Goal: Transaction & Acquisition: Purchase product/service

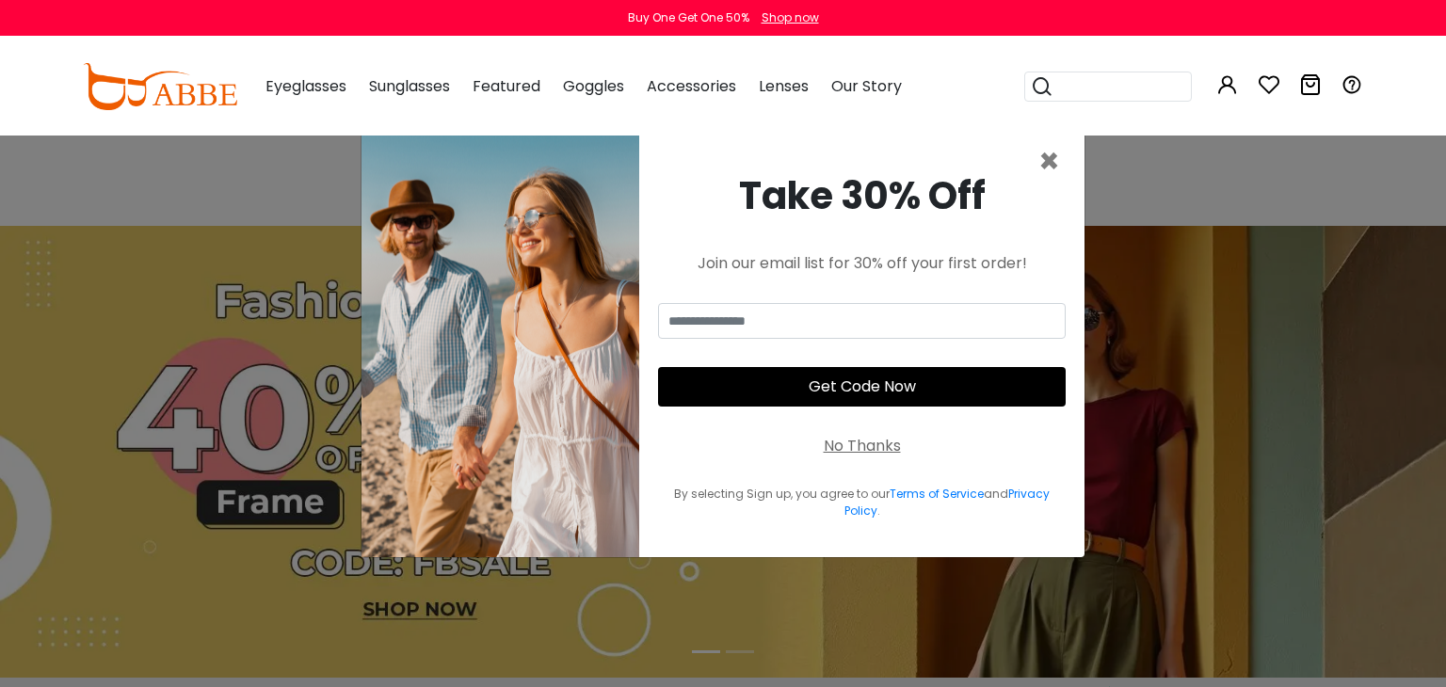
click at [1037, 174] on div "Take 30% Off" at bounding box center [862, 196] width 408 height 56
click at [1037, 171] on div "Take 30% Off" at bounding box center [862, 196] width 408 height 56
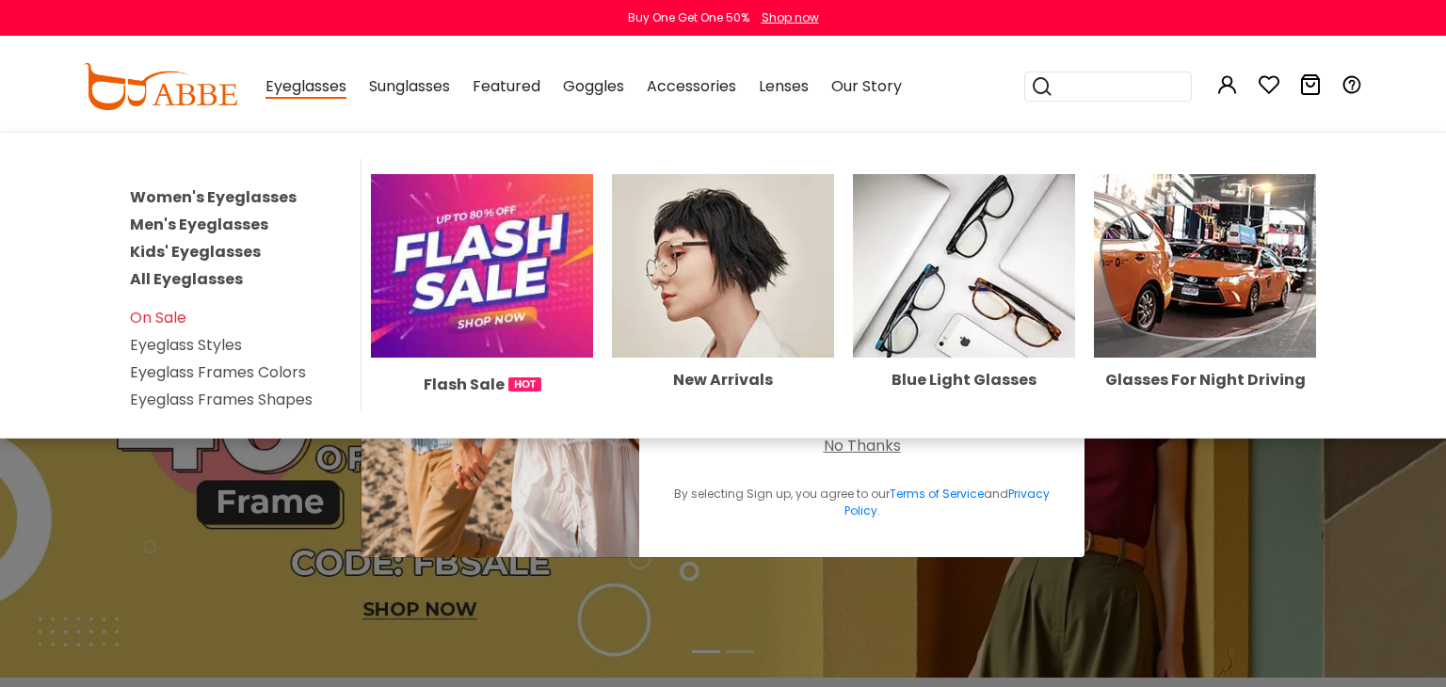
click at [298, 75] on div "Eyeglasses Women's Eyeglasses Men's Eyeglasses Kids' Eyeglasses All Eyeglasses …" at bounding box center [305, 87] width 81 height 94
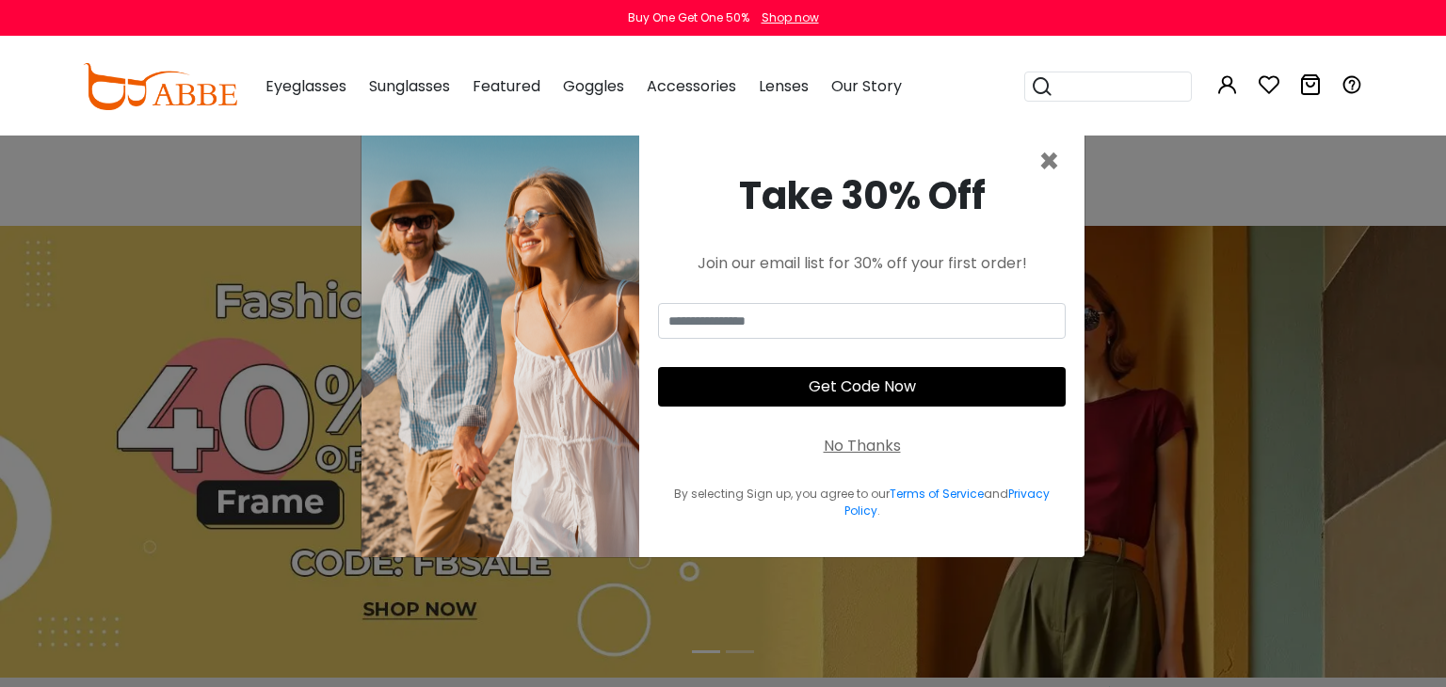
click at [293, 89] on span "Eyeglasses" at bounding box center [305, 86] width 81 height 22
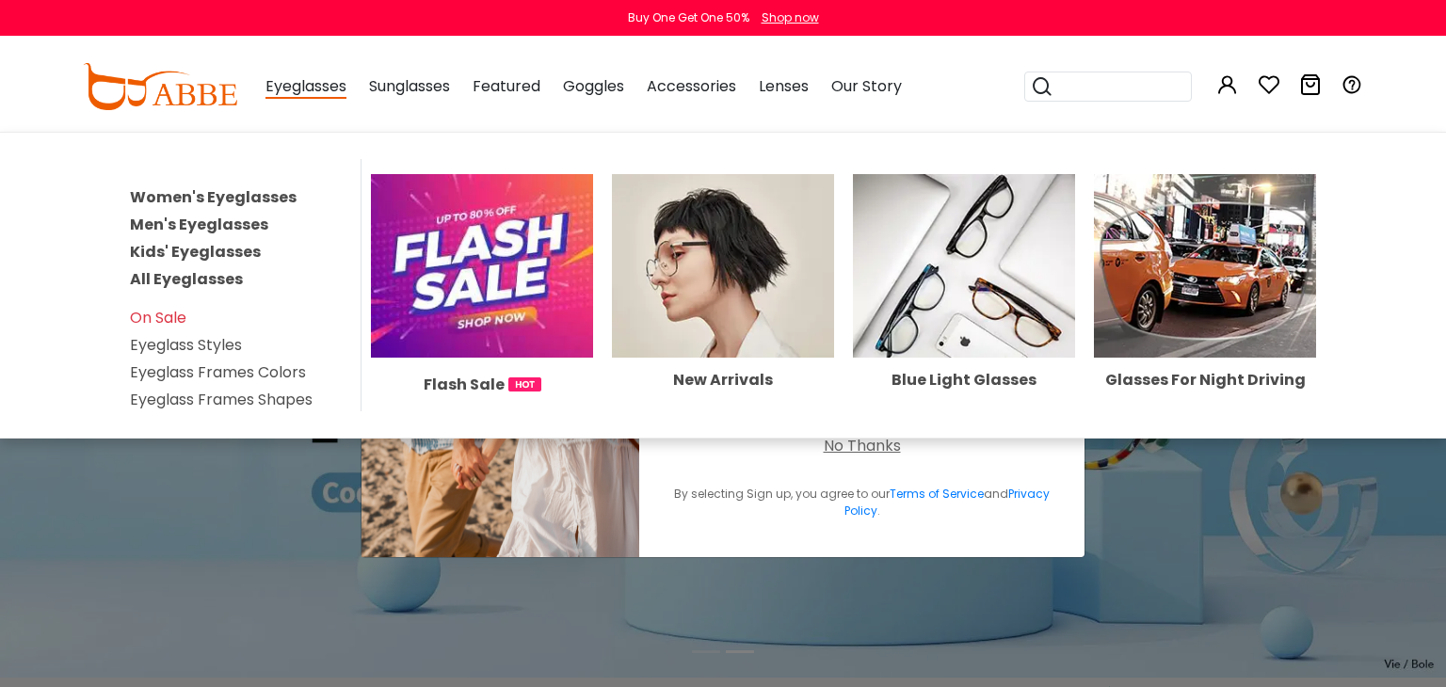
click at [288, 88] on span "Eyeglasses" at bounding box center [305, 87] width 81 height 24
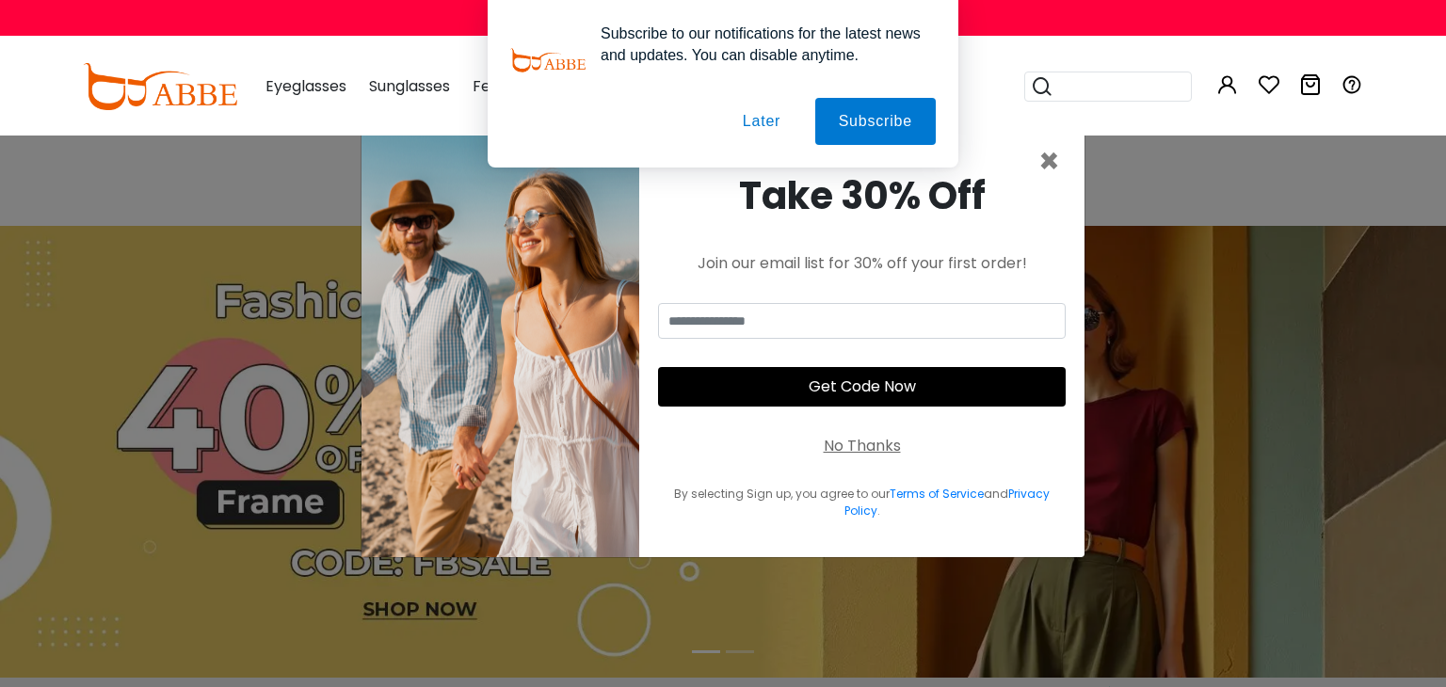
click at [1094, 144] on div "Subscribe to our notifications for the latest news and updates. You can disable…" at bounding box center [723, 84] width 1446 height 168
click at [1059, 154] on div "Subscribe to our notifications for the latest news and updates. You can disable…" at bounding box center [723, 84] width 1446 height 168
click at [1043, 160] on div "Subscribe to our notifications for the latest news and updates. You can disable…" at bounding box center [723, 84] width 1446 height 168
click at [1046, 157] on div "Subscribe to our notifications for the latest news and updates. You can disable…" at bounding box center [723, 84] width 1446 height 168
click at [748, 122] on button "Later" at bounding box center [761, 121] width 85 height 47
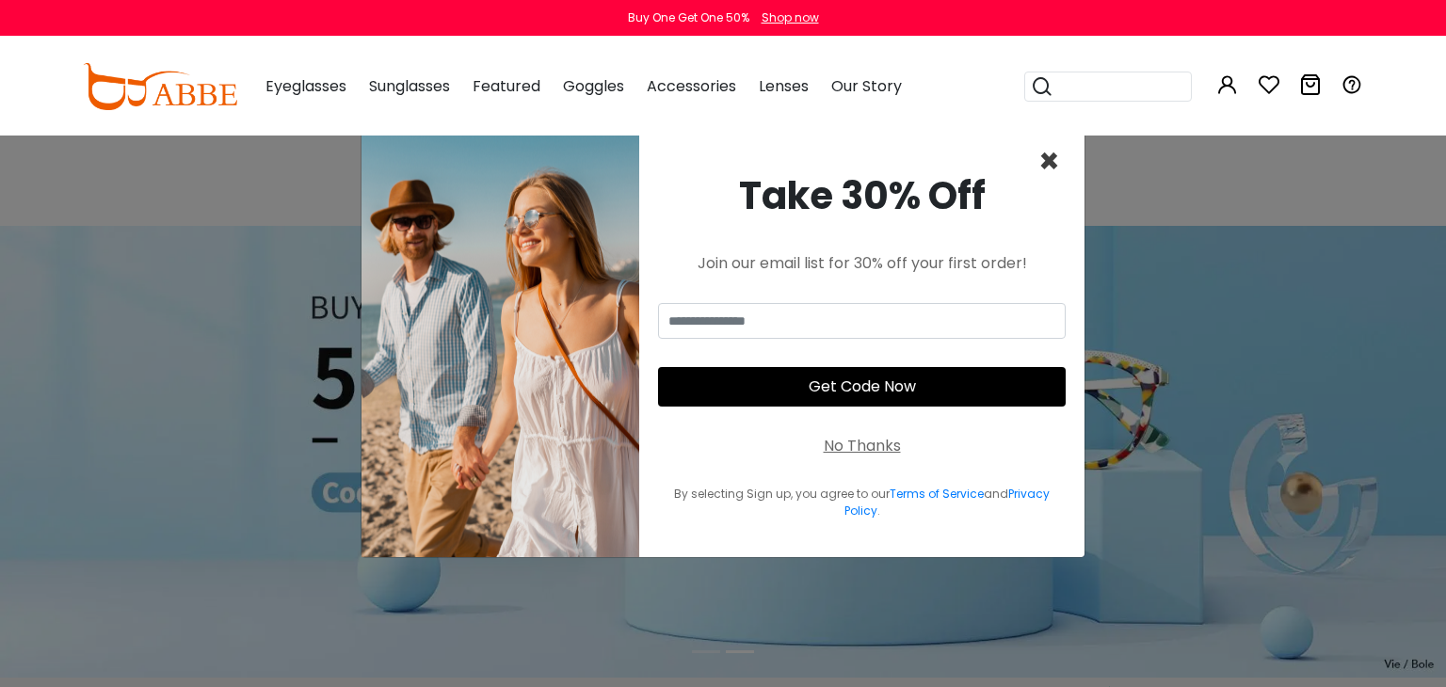
click at [1057, 164] on span "×" at bounding box center [1049, 161] width 22 height 48
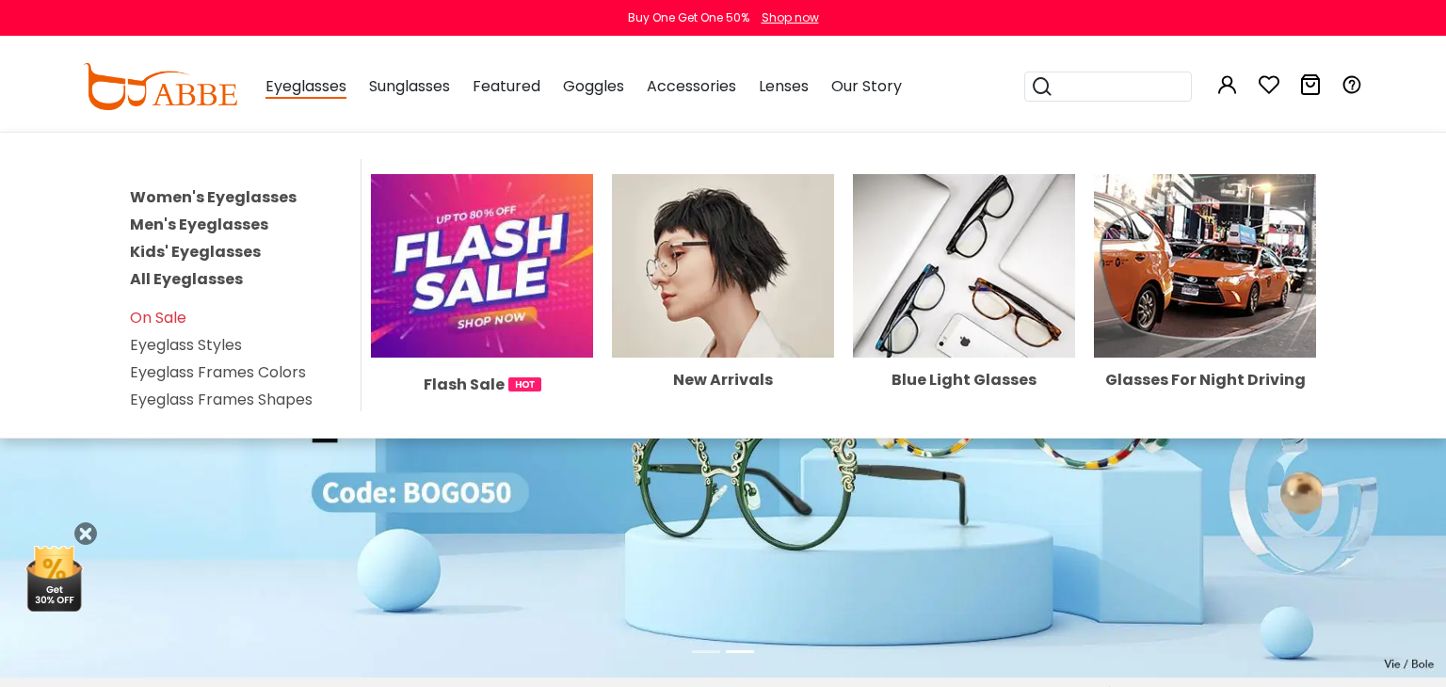
click at [254, 194] on link "Women's Eyeglasses" at bounding box center [213, 197] width 167 height 22
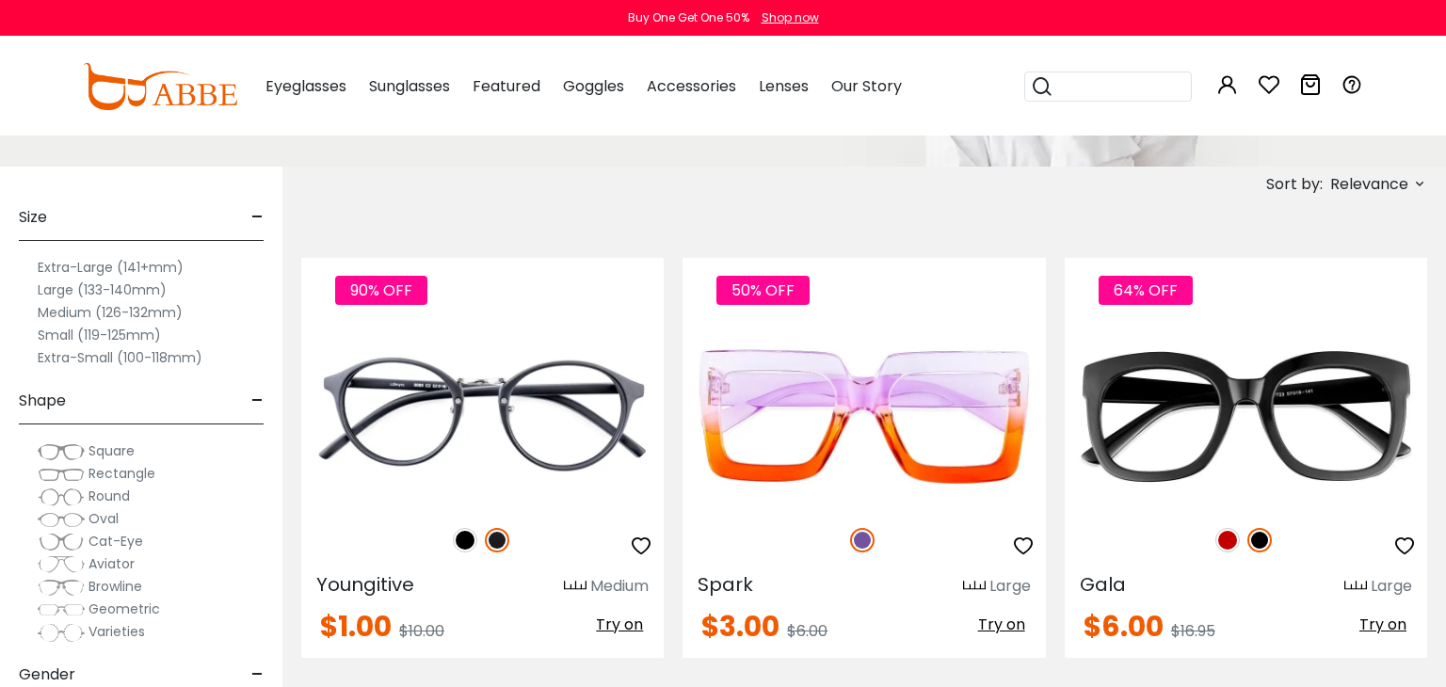
scroll to position [126, 0]
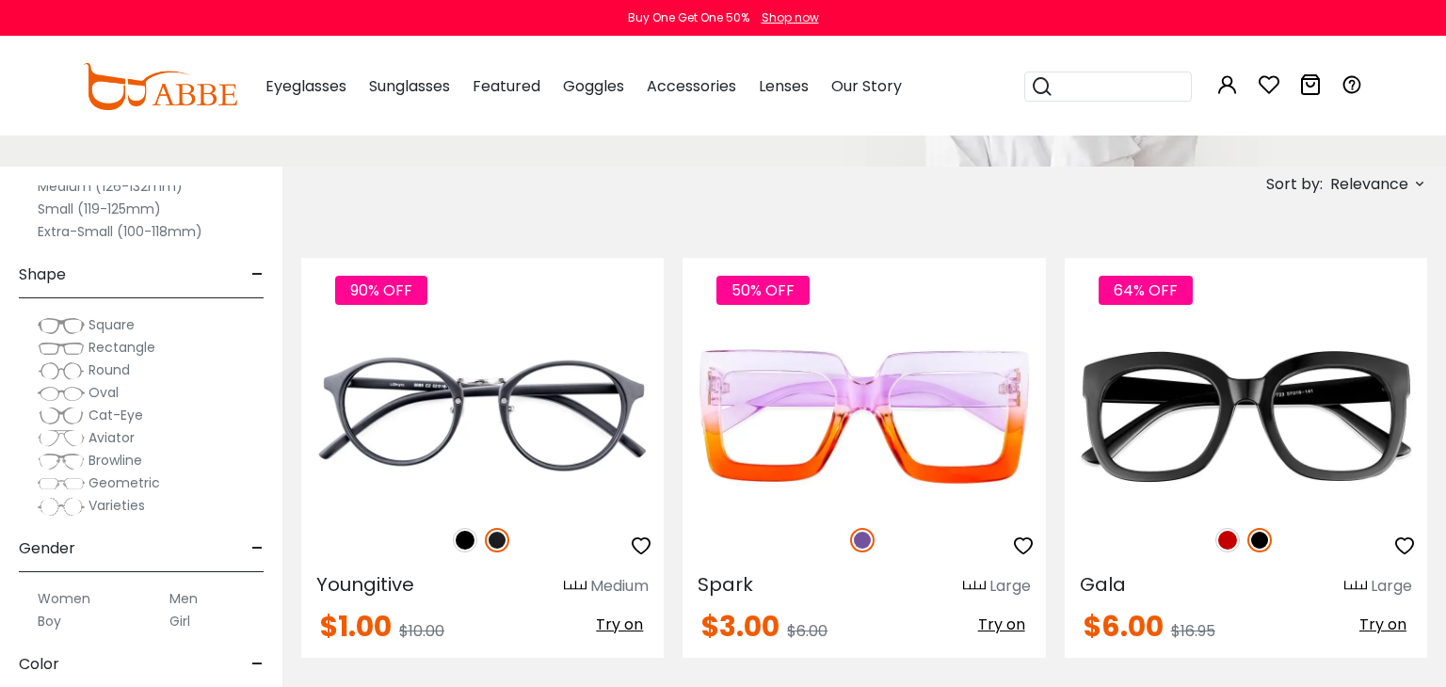
click at [108, 376] on span "Round" at bounding box center [108, 370] width 41 height 19
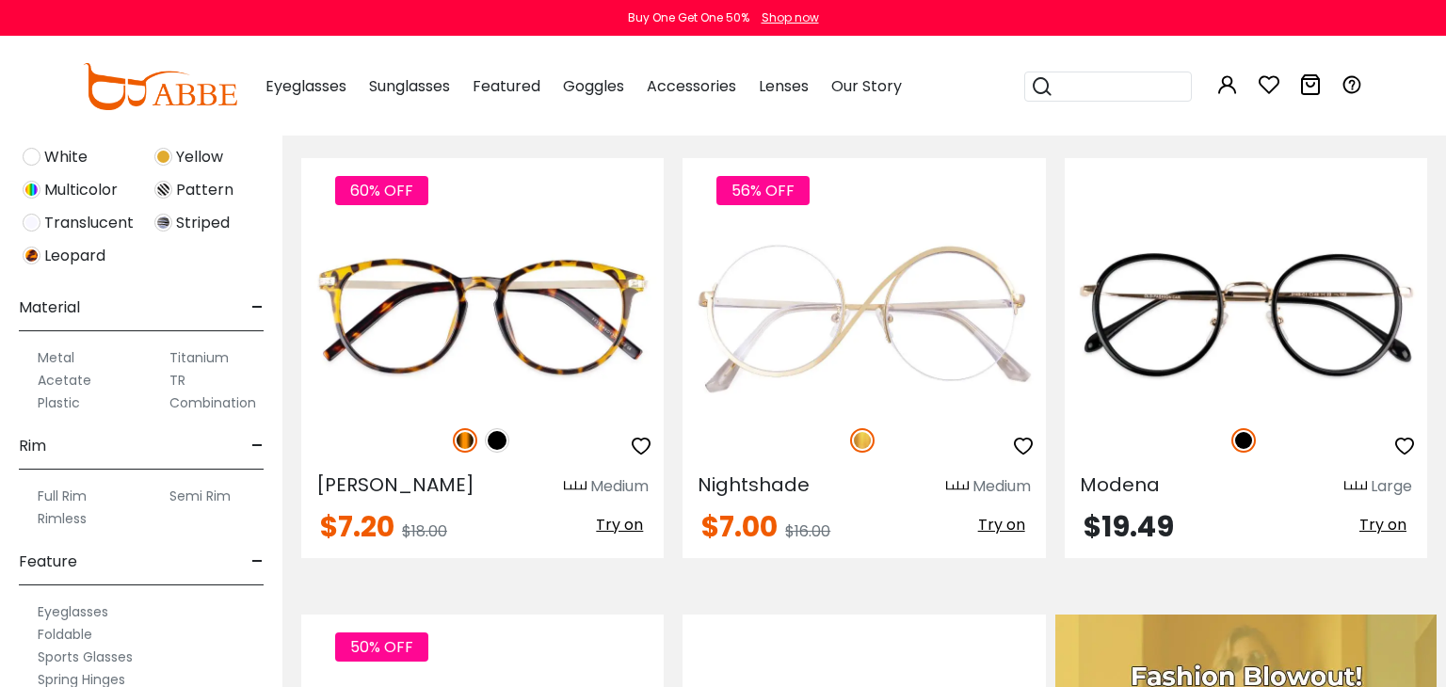
scroll to position [506, 0]
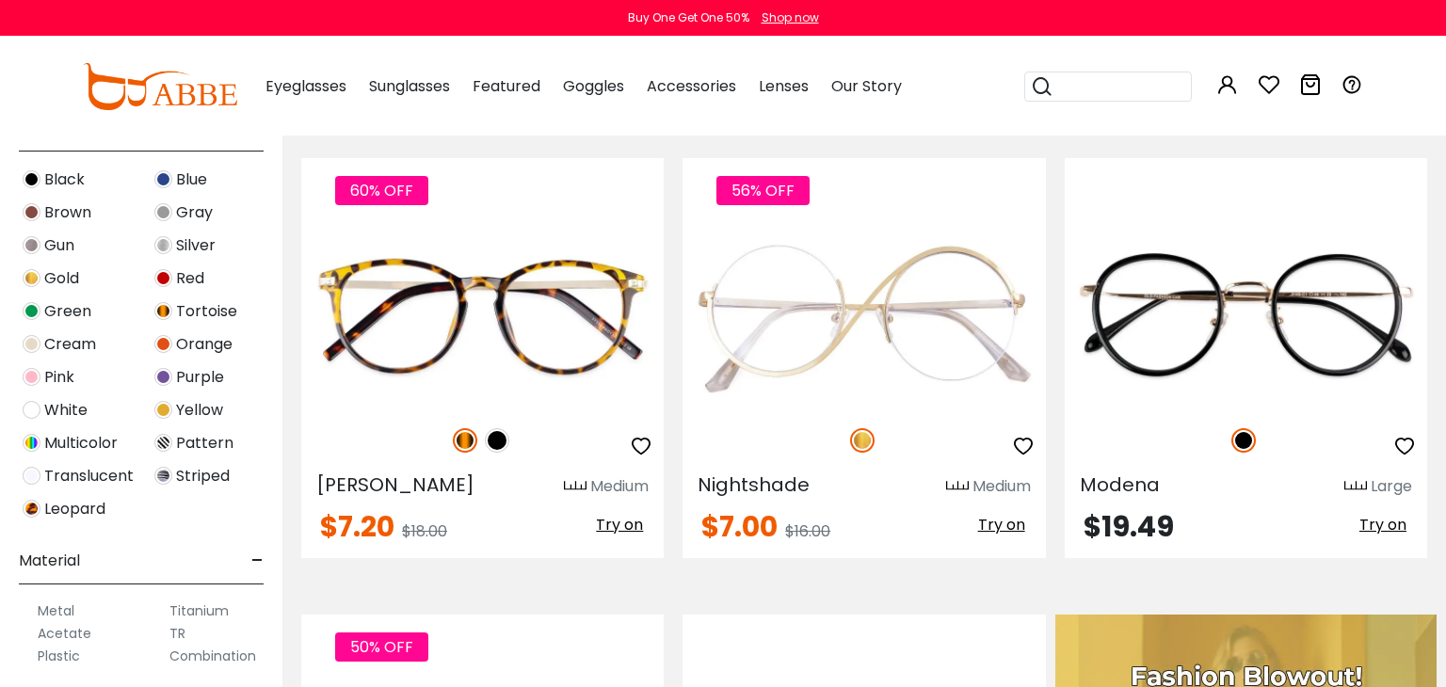
click at [169, 246] on img at bounding box center [163, 245] width 18 height 18
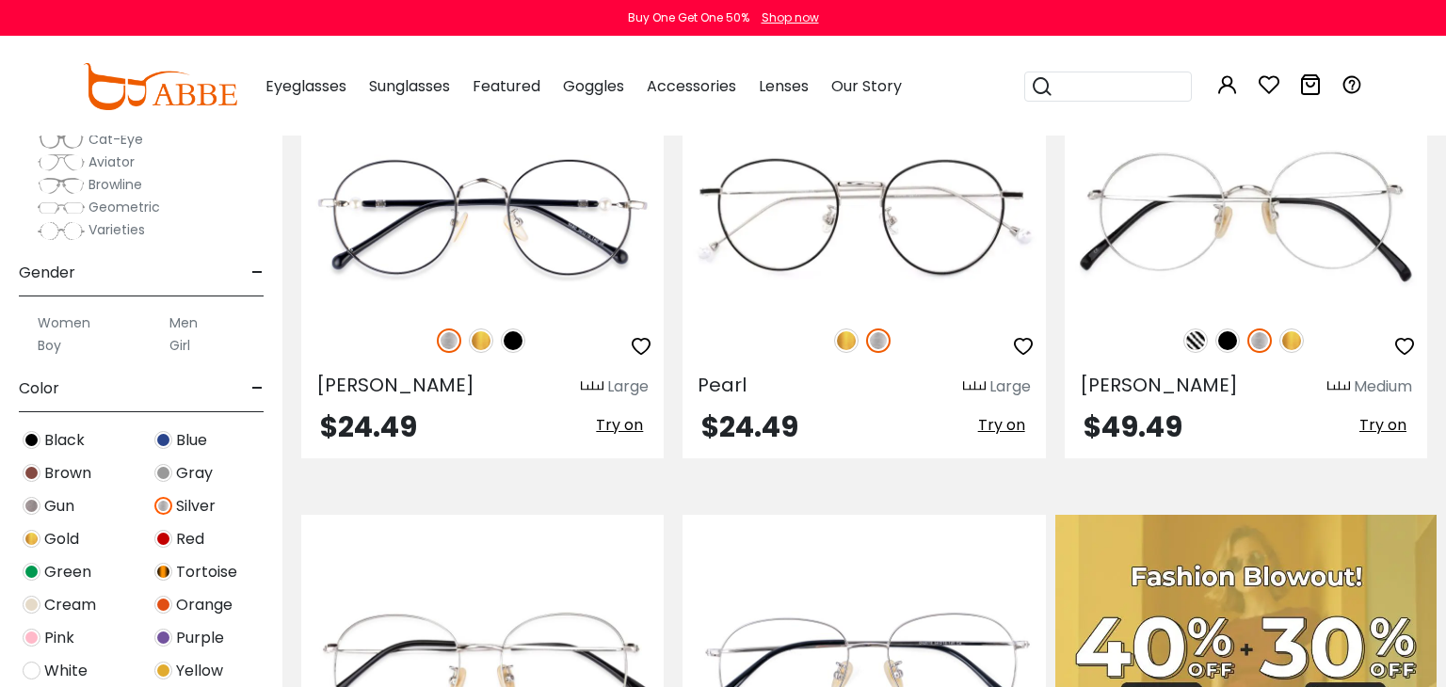
scroll to position [379, 0]
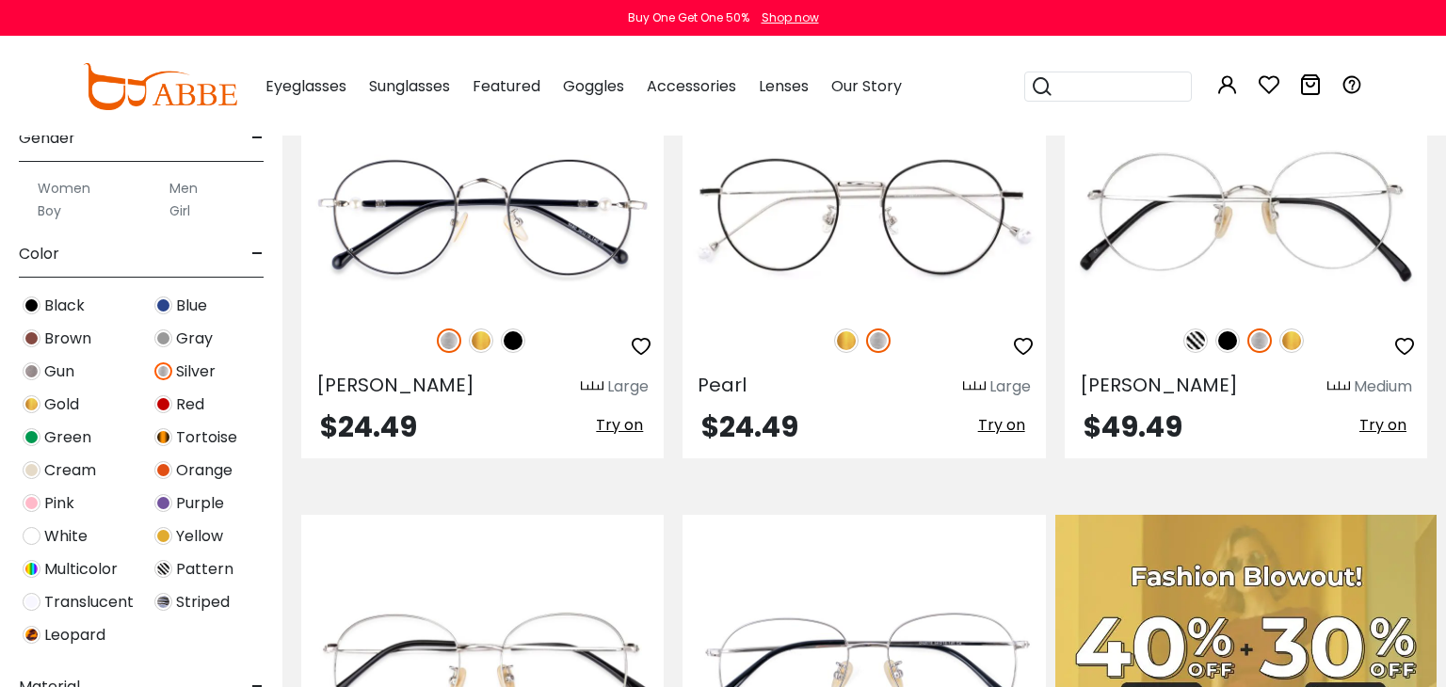
click at [185, 347] on span "Gray" at bounding box center [194, 339] width 37 height 23
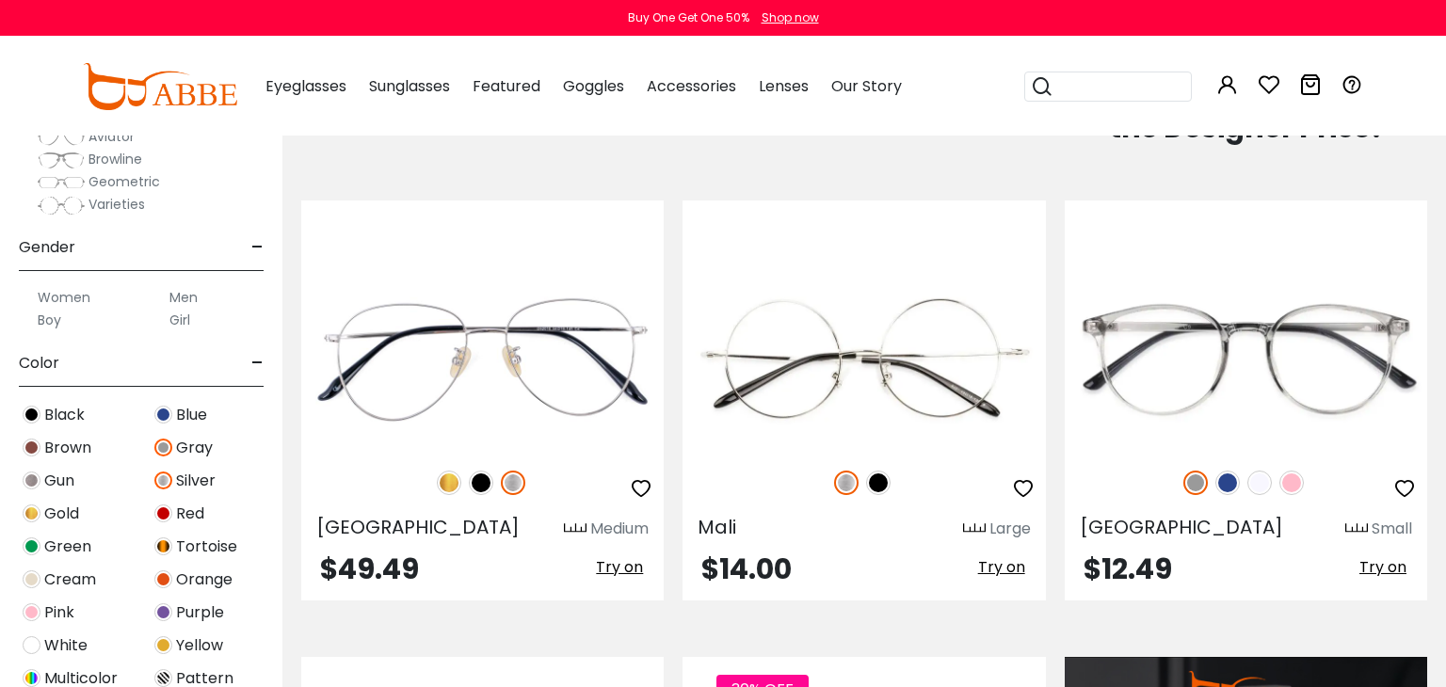
scroll to position [379, 0]
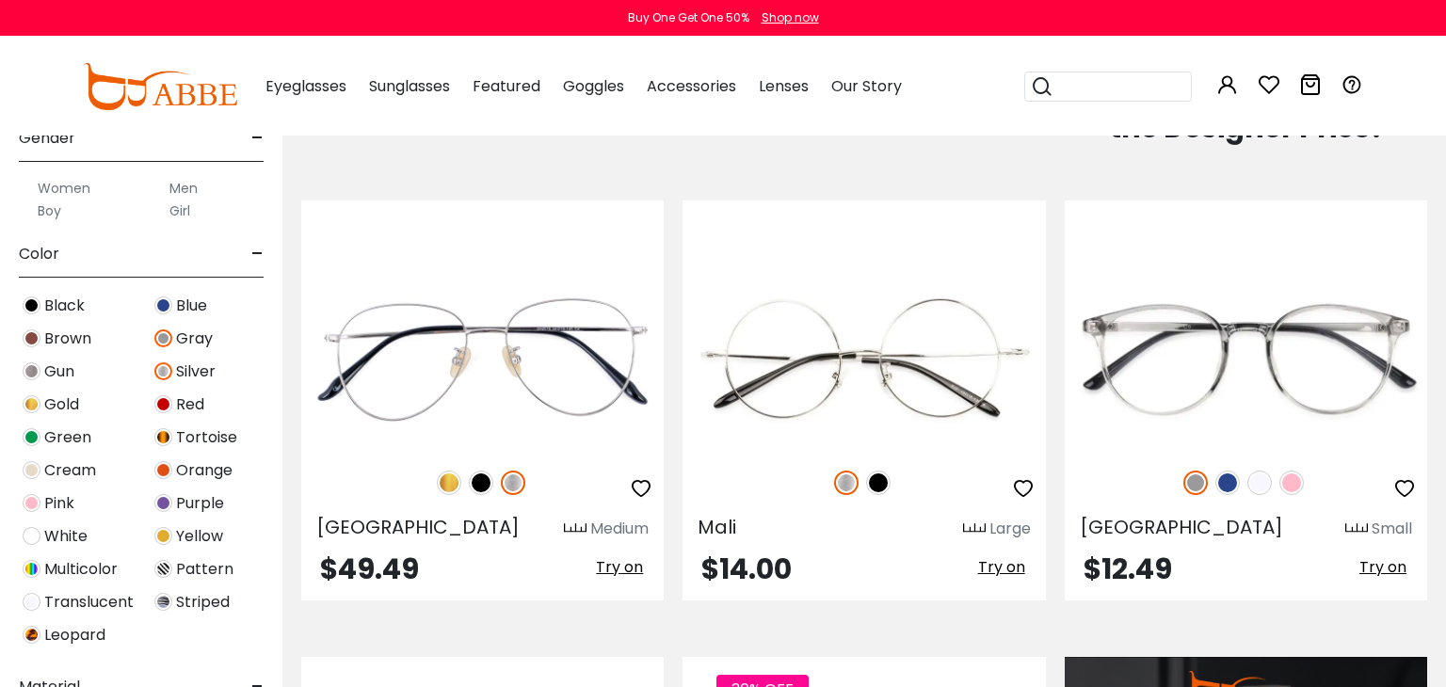
click at [40, 378] on div "Gun" at bounding box center [75, 371] width 132 height 25
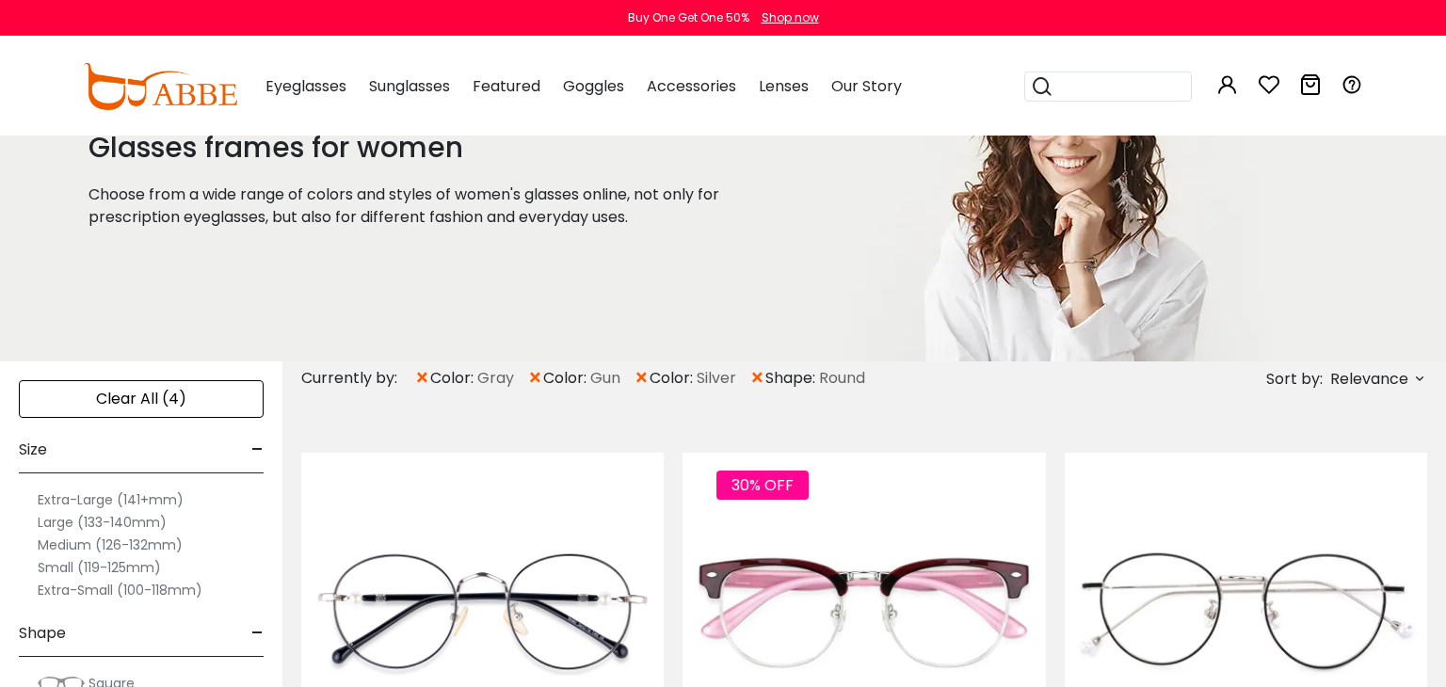
scroll to position [199, 0]
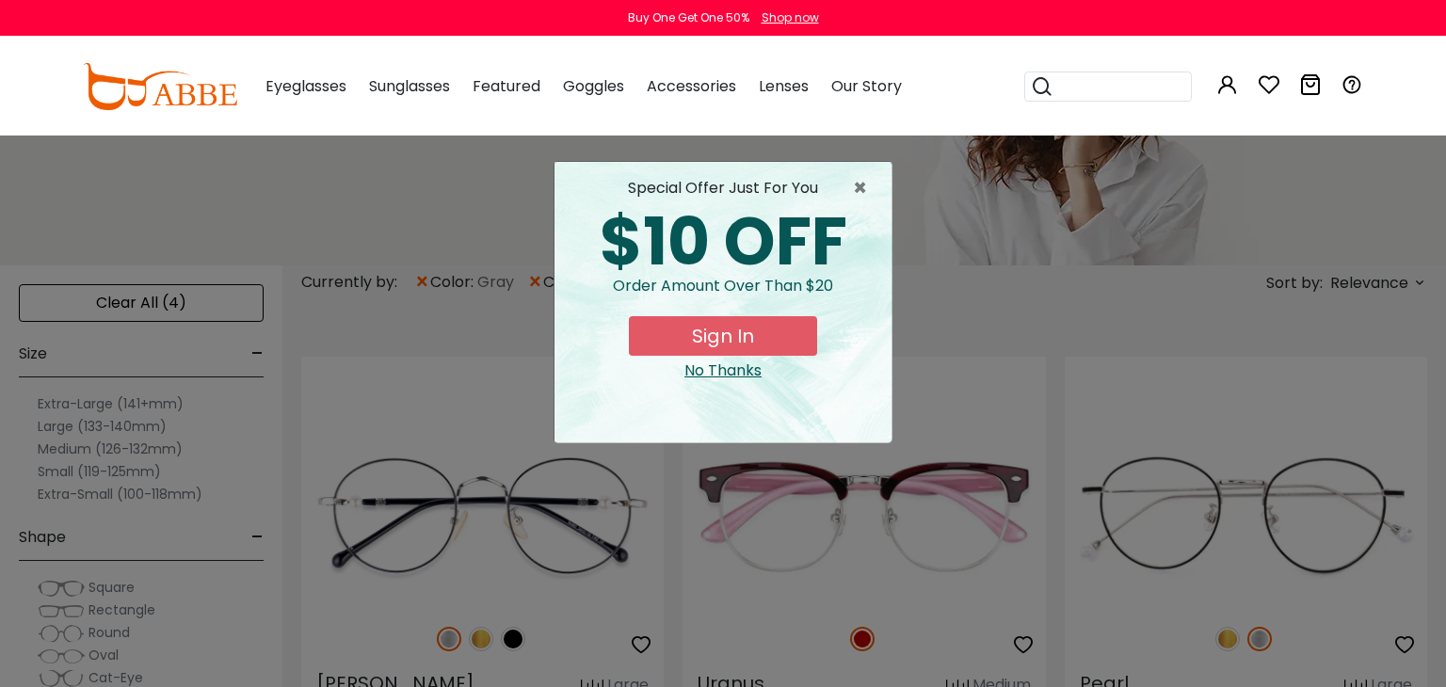
click at [868, 201] on div "special offer just for you $10 OFF Order amount over than $20 Sign In No Thanks" at bounding box center [723, 279] width 307 height 205
click at [864, 200] on span "×" at bounding box center [865, 188] width 24 height 23
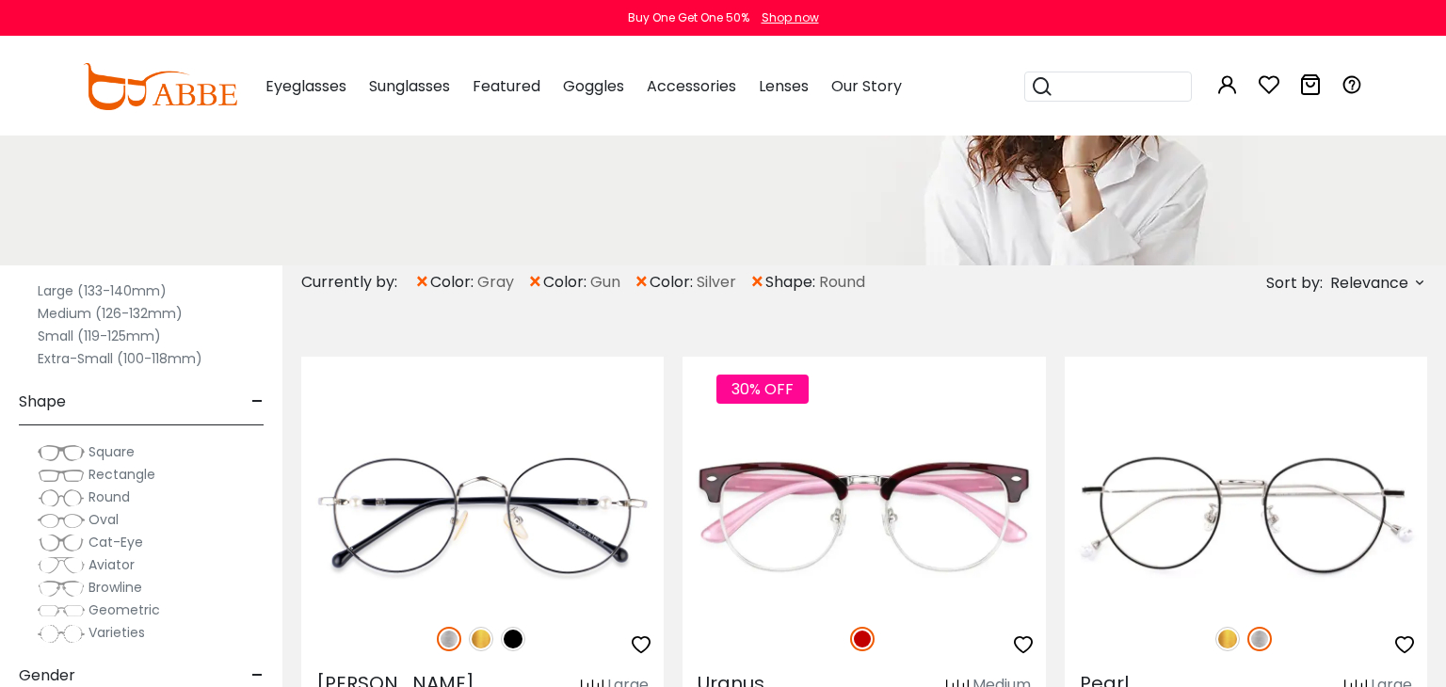
scroll to position [252, 0]
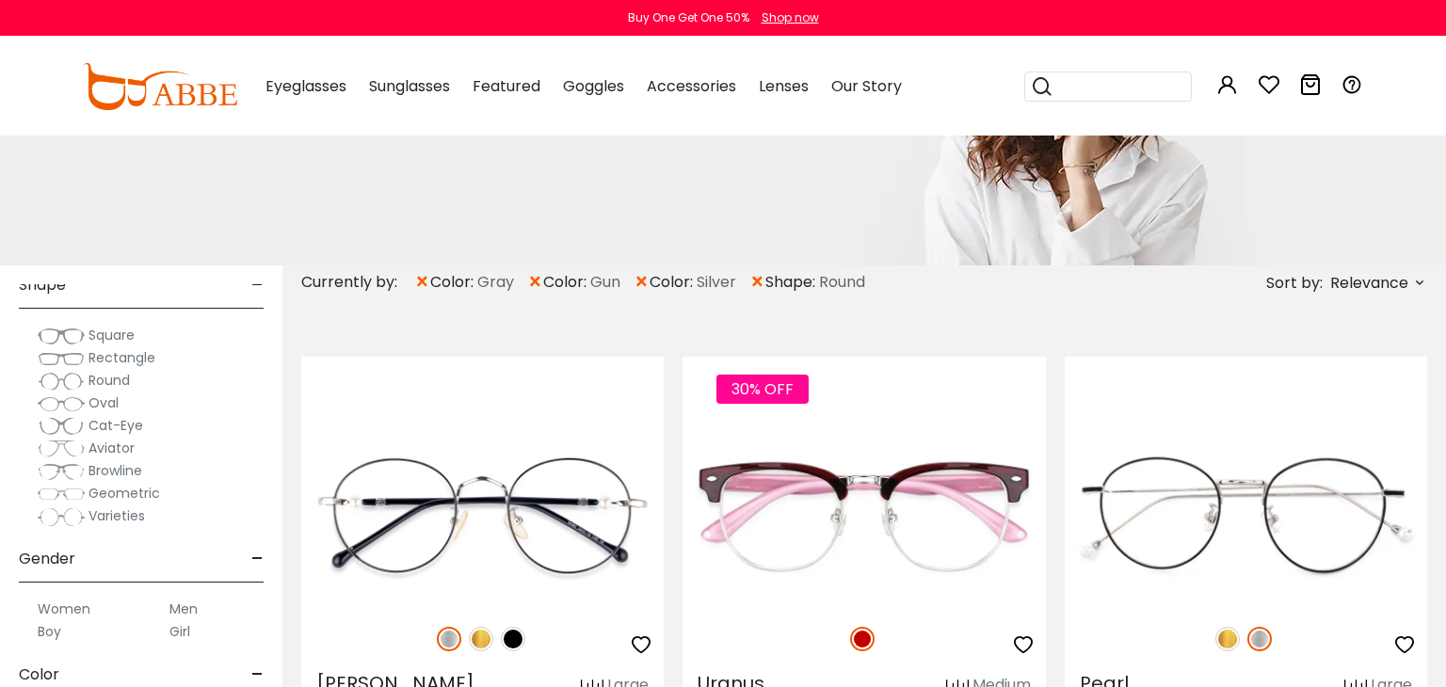
click at [104, 382] on span "Round" at bounding box center [108, 380] width 41 height 19
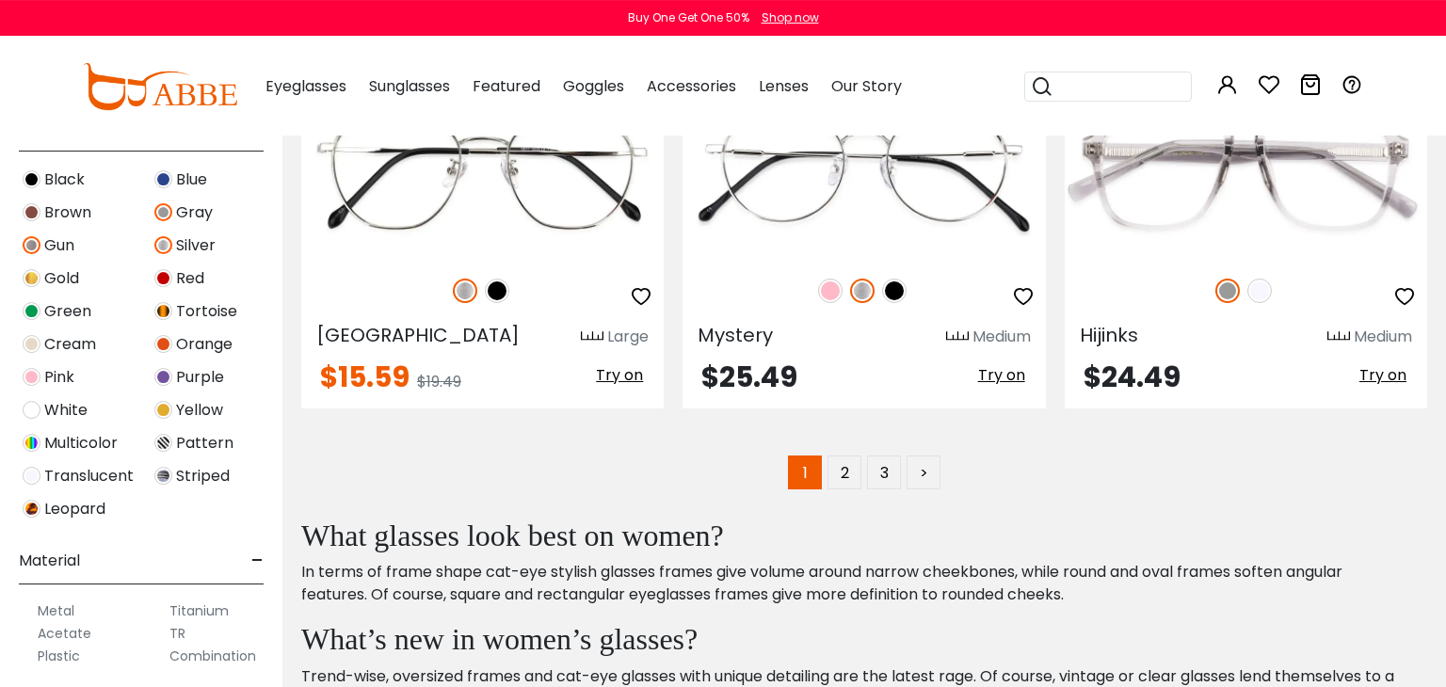
scroll to position [9245, 0]
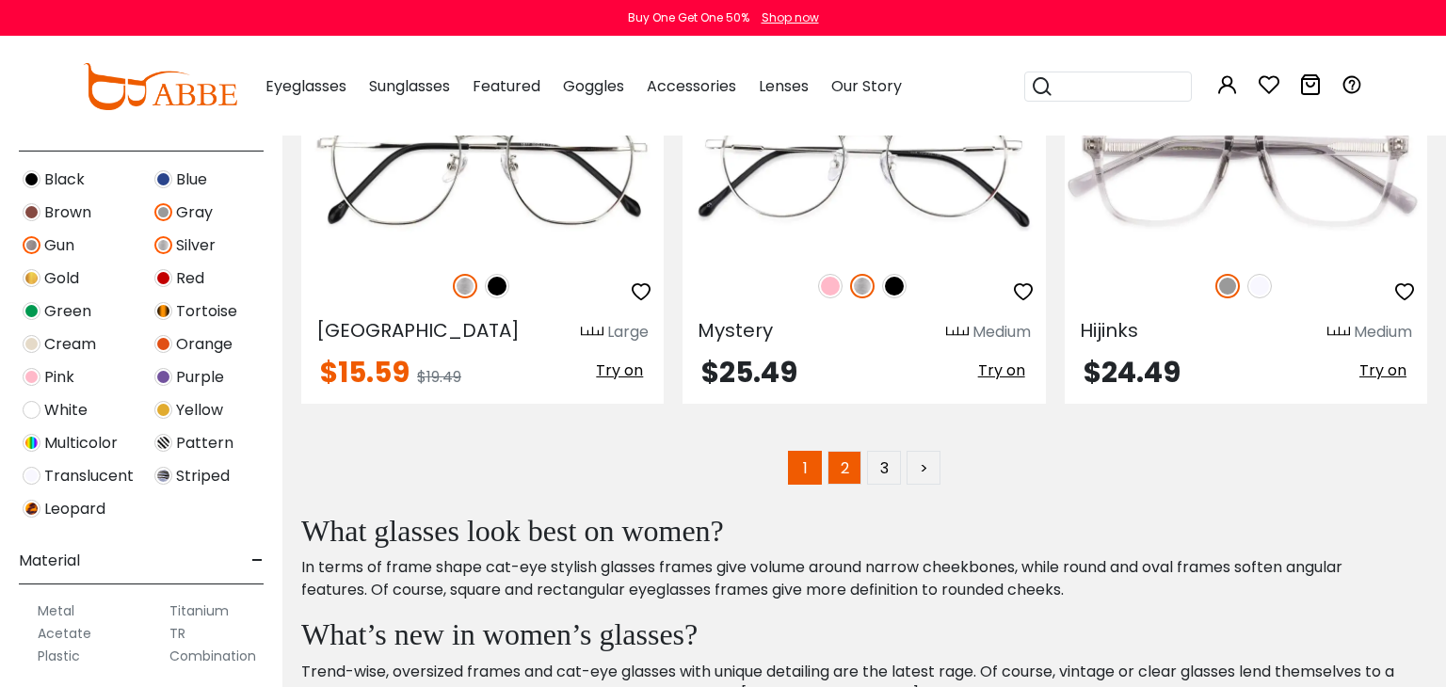
click at [840, 465] on link "2" at bounding box center [845, 468] width 34 height 34
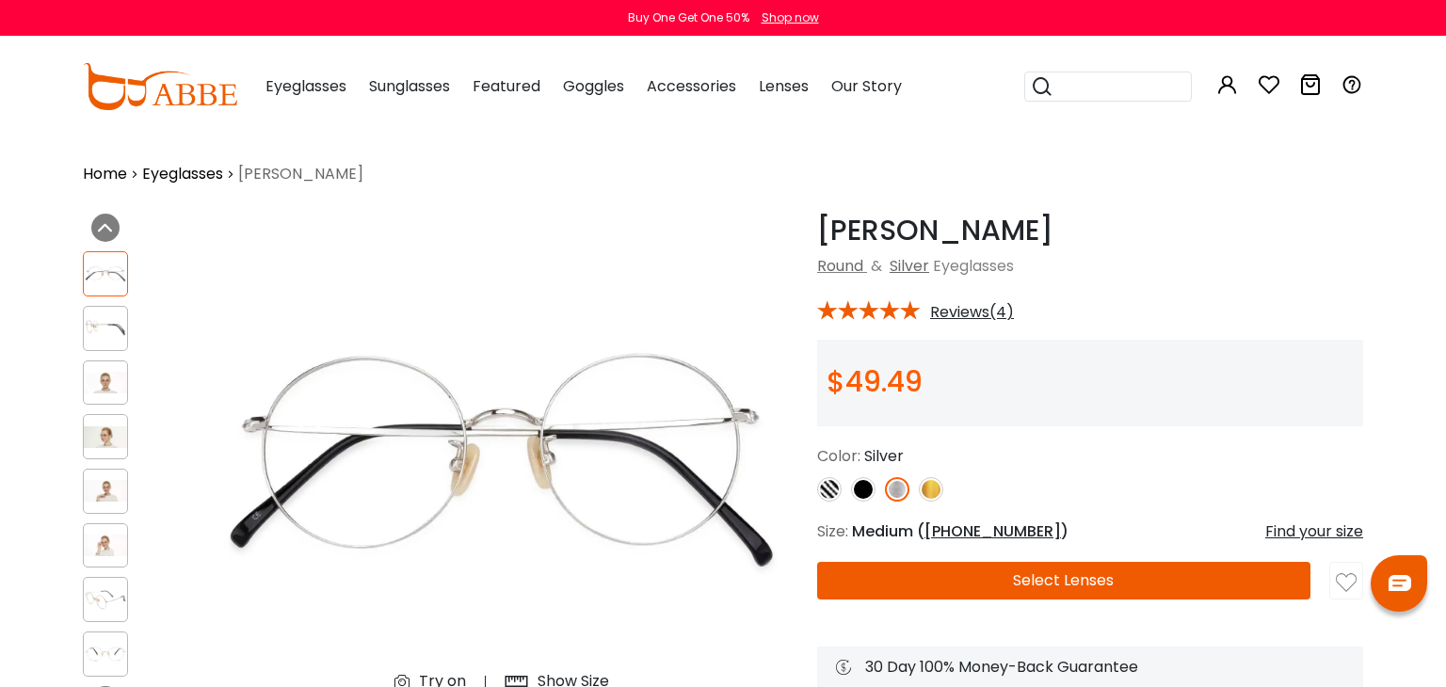
click at [940, 488] on img at bounding box center [931, 489] width 24 height 24
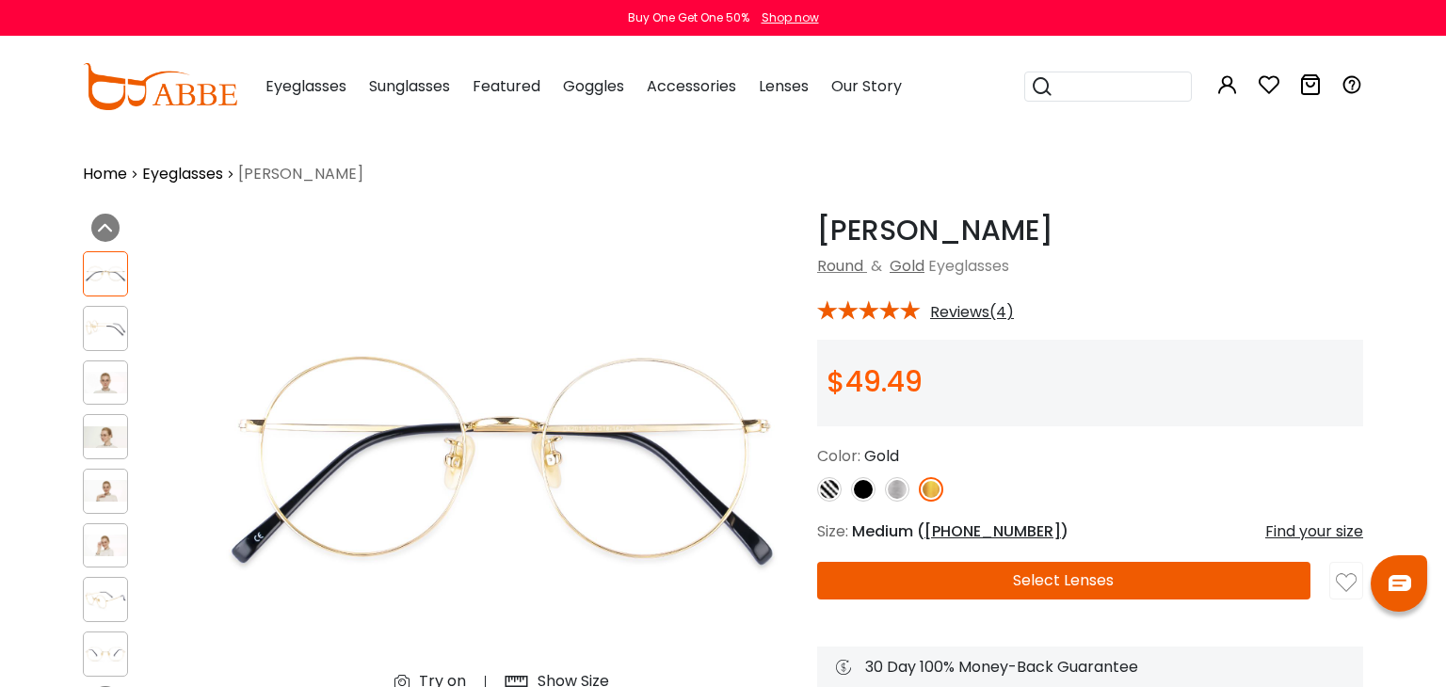
click at [819, 491] on img at bounding box center [829, 489] width 24 height 24
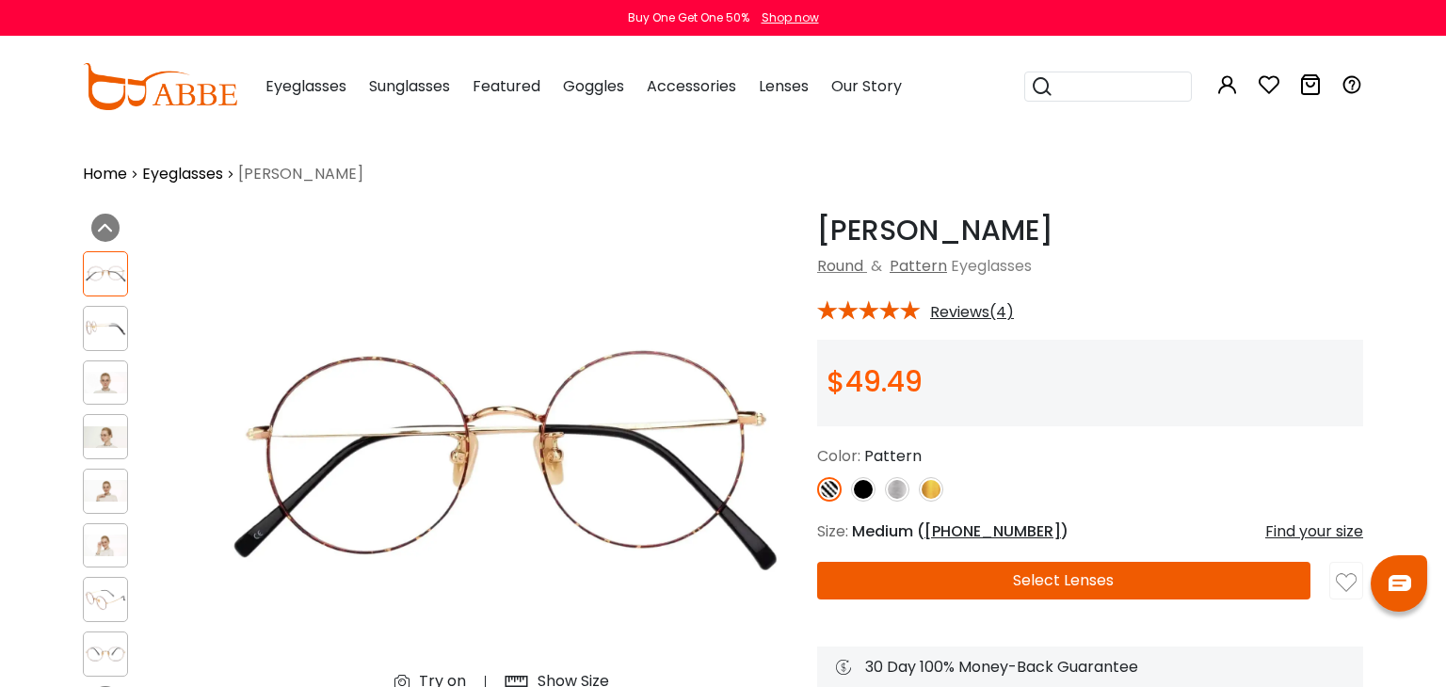
click at [846, 481] on div at bounding box center [1090, 489] width 546 height 24
click at [873, 486] on img at bounding box center [863, 489] width 24 height 24
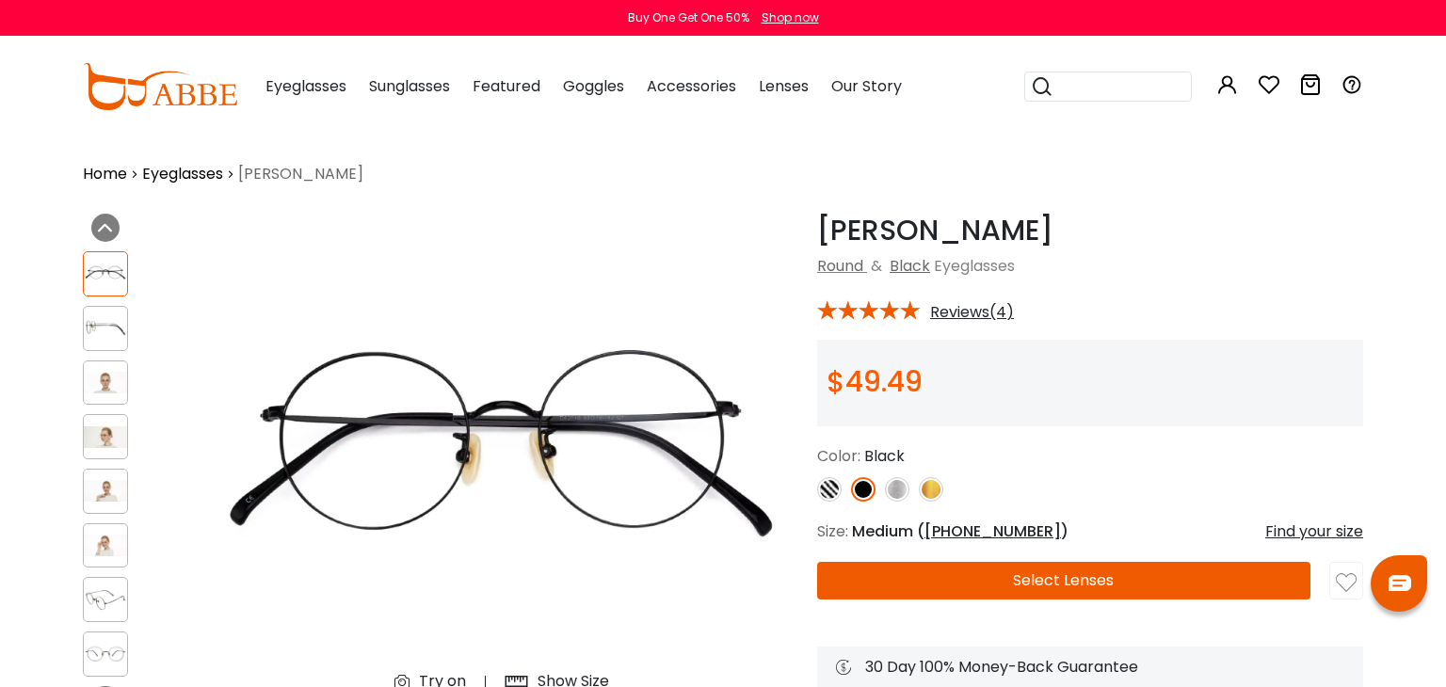
scroll to position [99, 0]
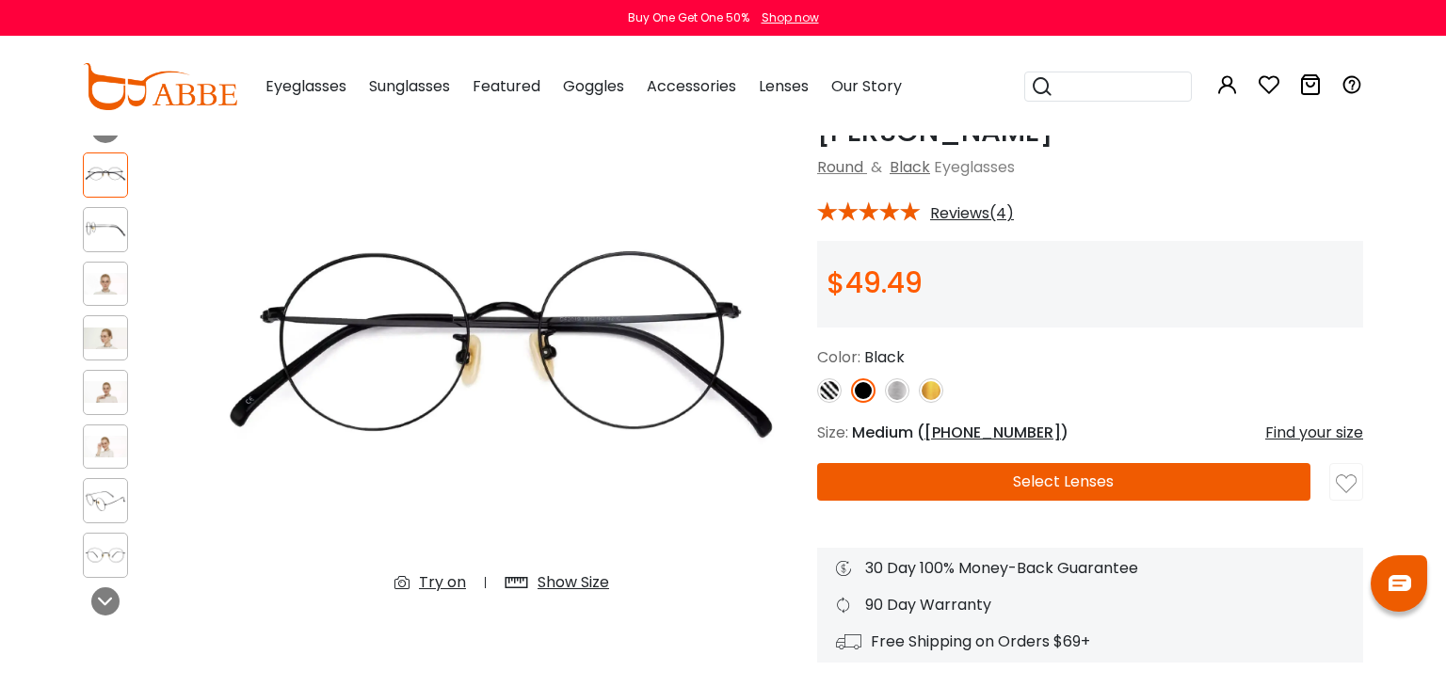
click at [893, 390] on img at bounding box center [897, 390] width 24 height 24
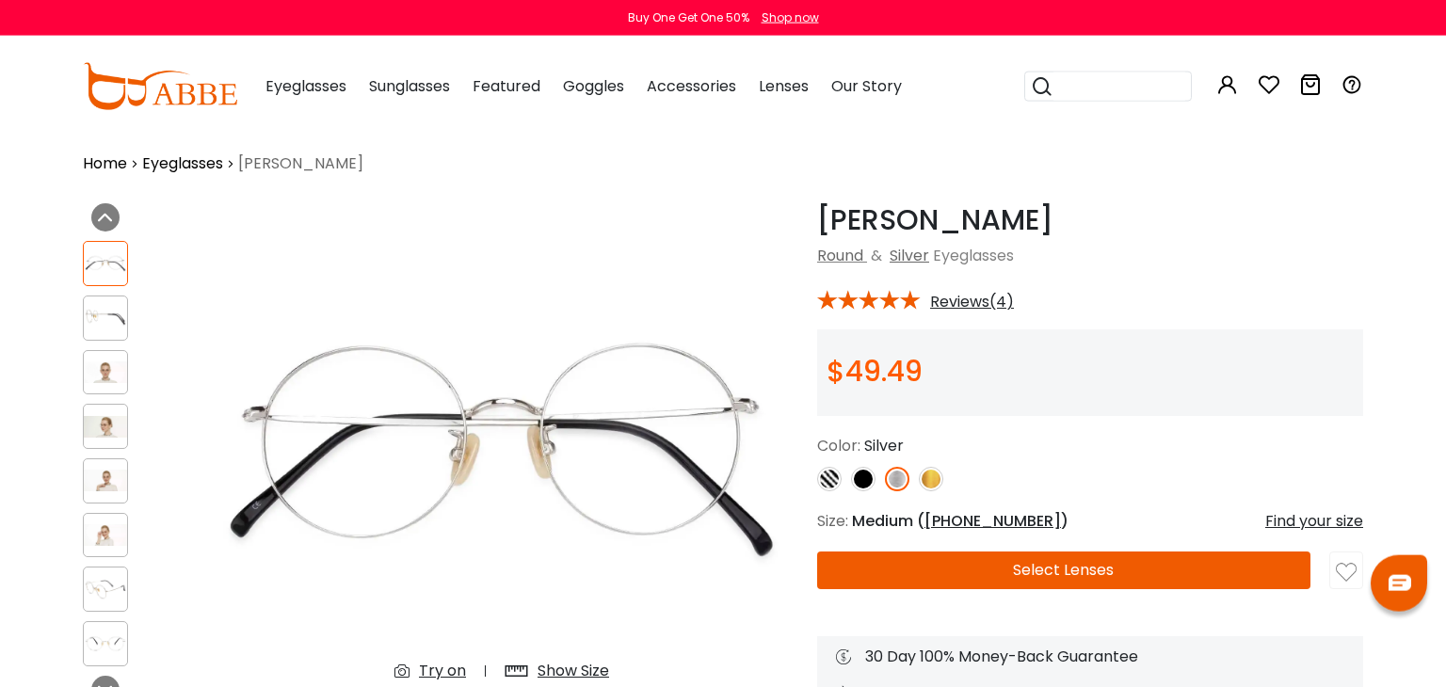
scroll to position [0, 0]
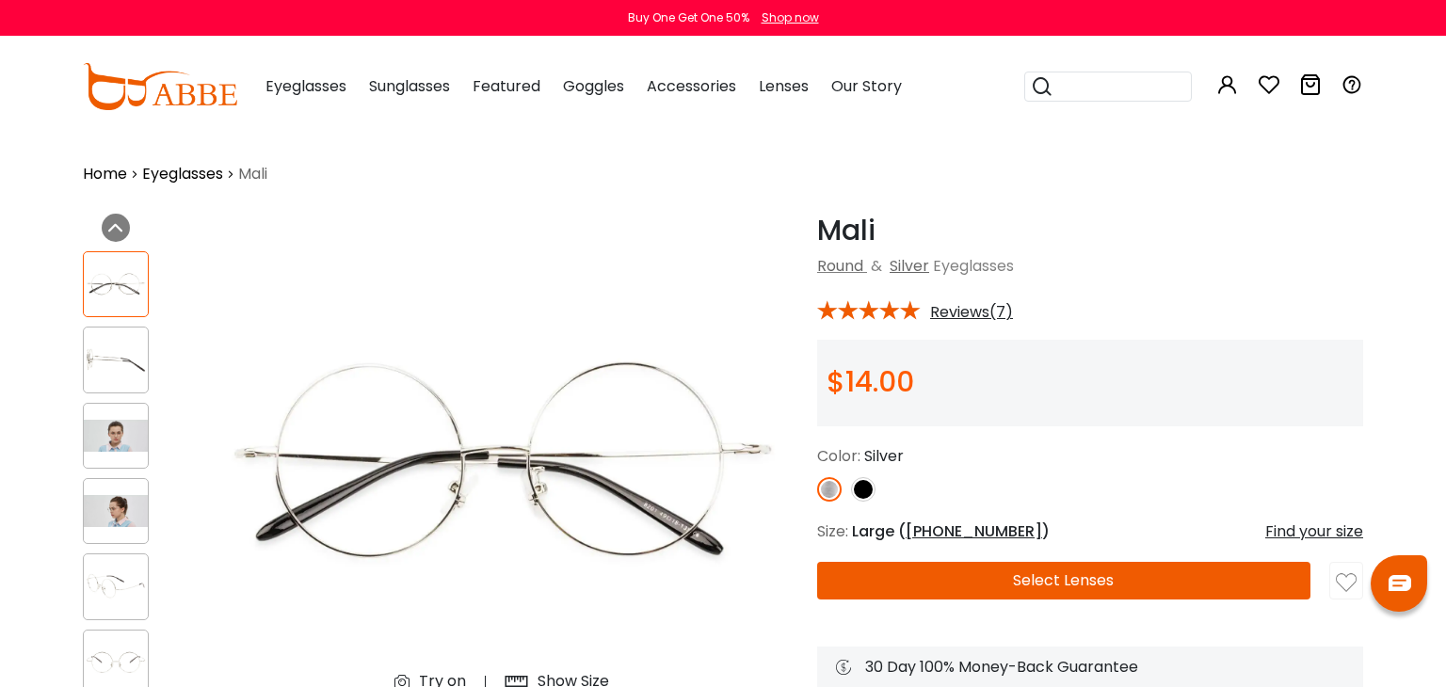
click at [121, 429] on img at bounding box center [116, 436] width 64 height 32
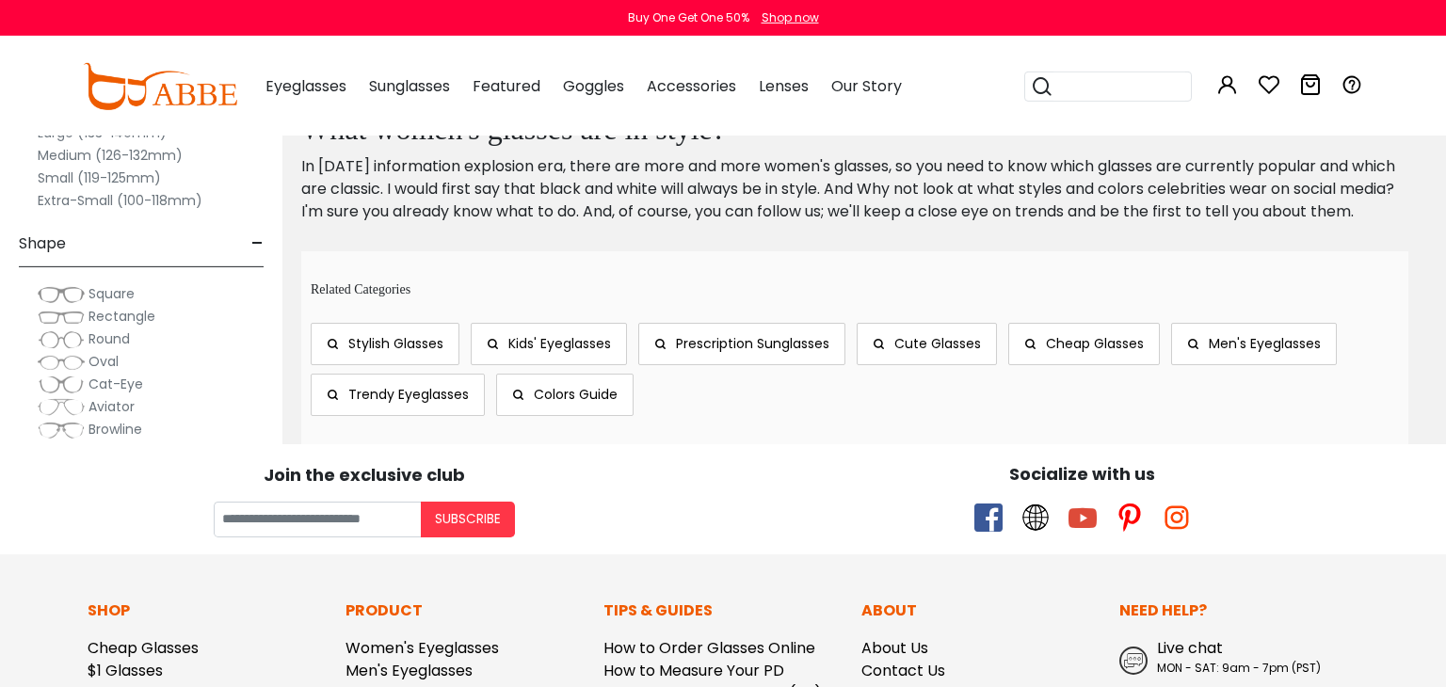
scroll to position [9345, 0]
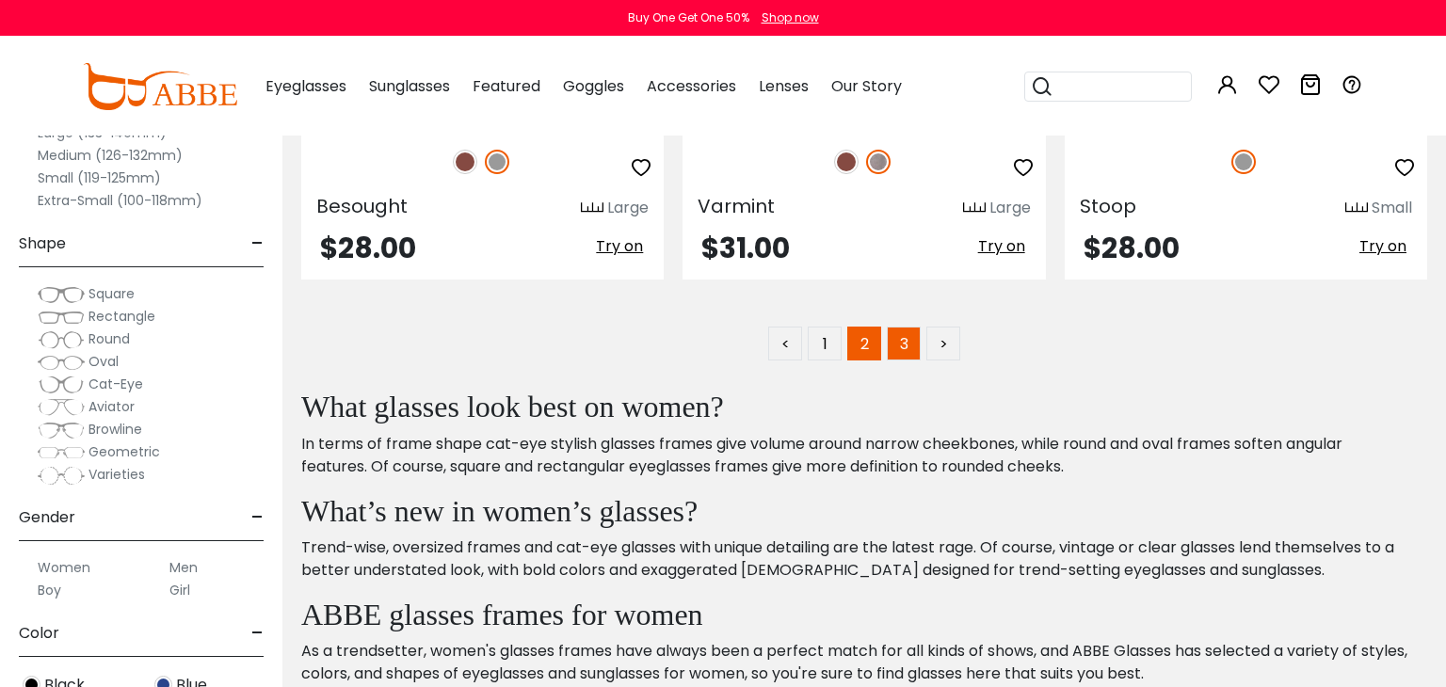
click at [906, 335] on link "3" at bounding box center [904, 344] width 34 height 34
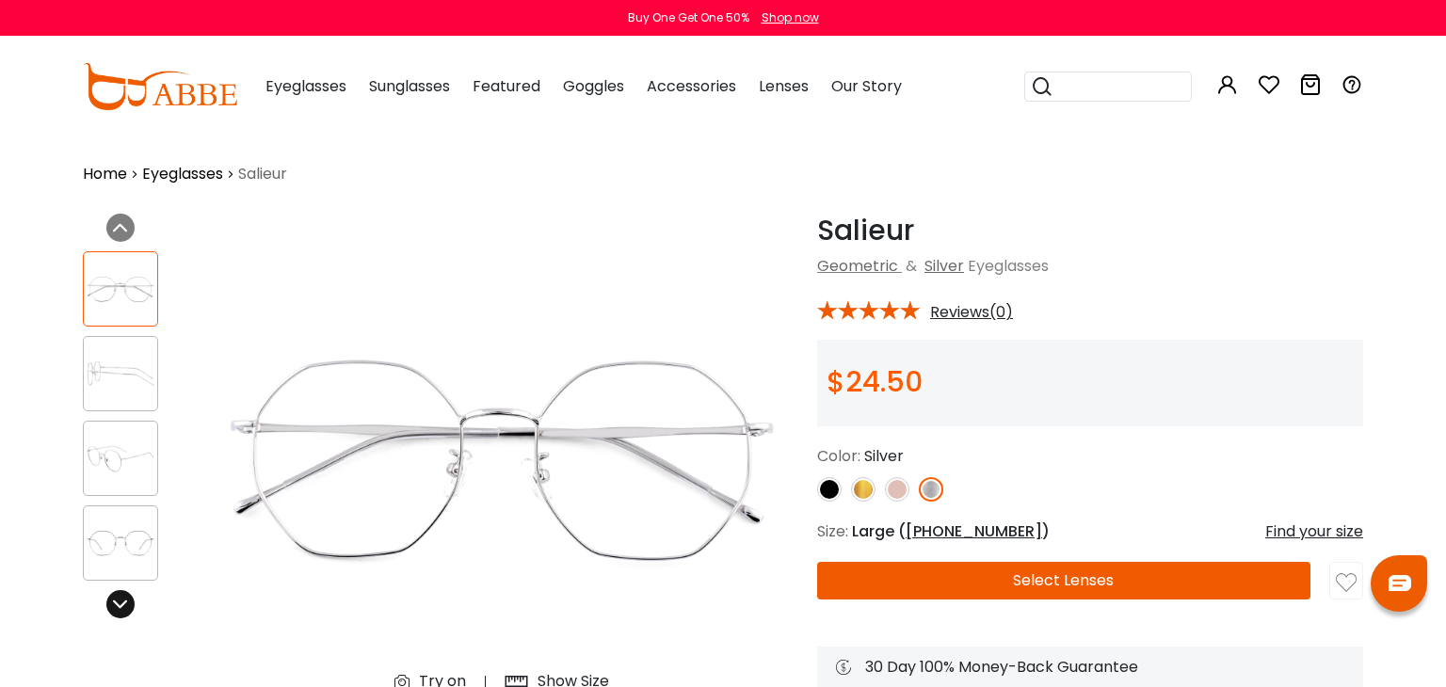
click at [121, 597] on icon at bounding box center [120, 604] width 15 height 15
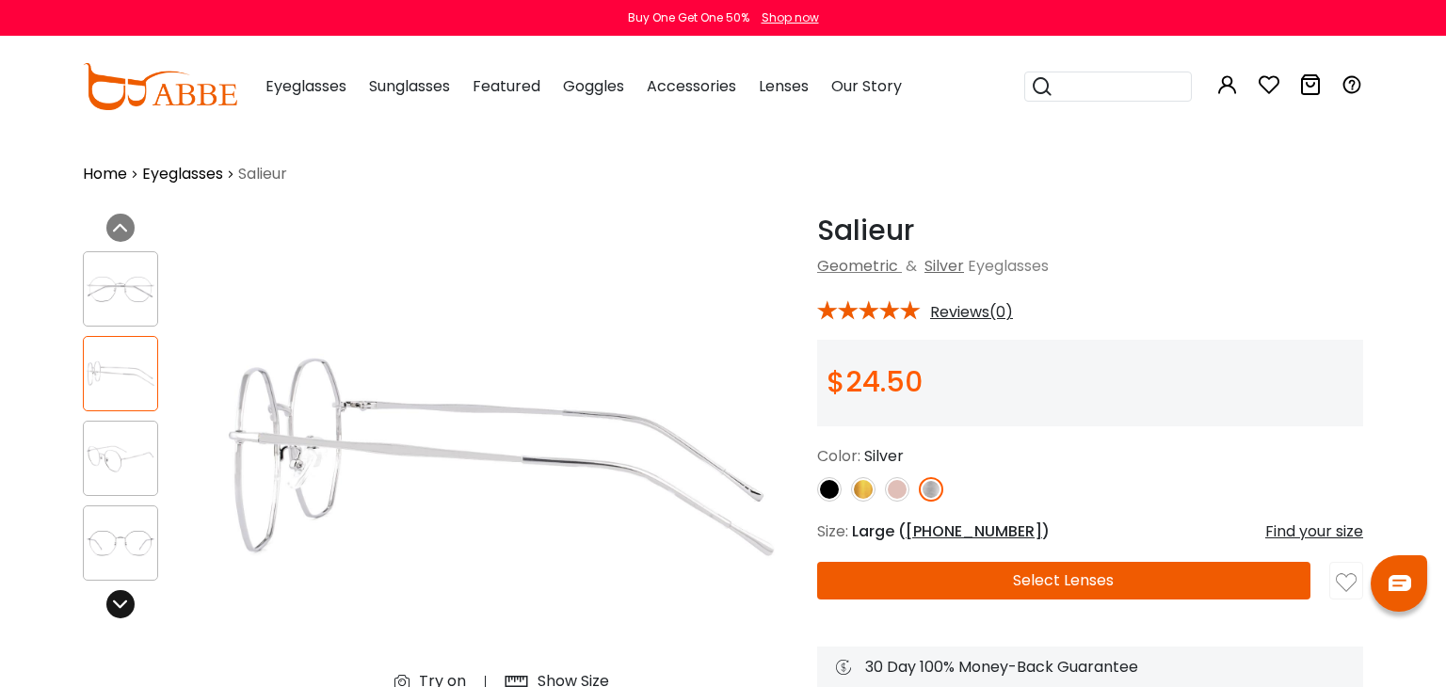
click at [121, 597] on icon at bounding box center [120, 604] width 15 height 15
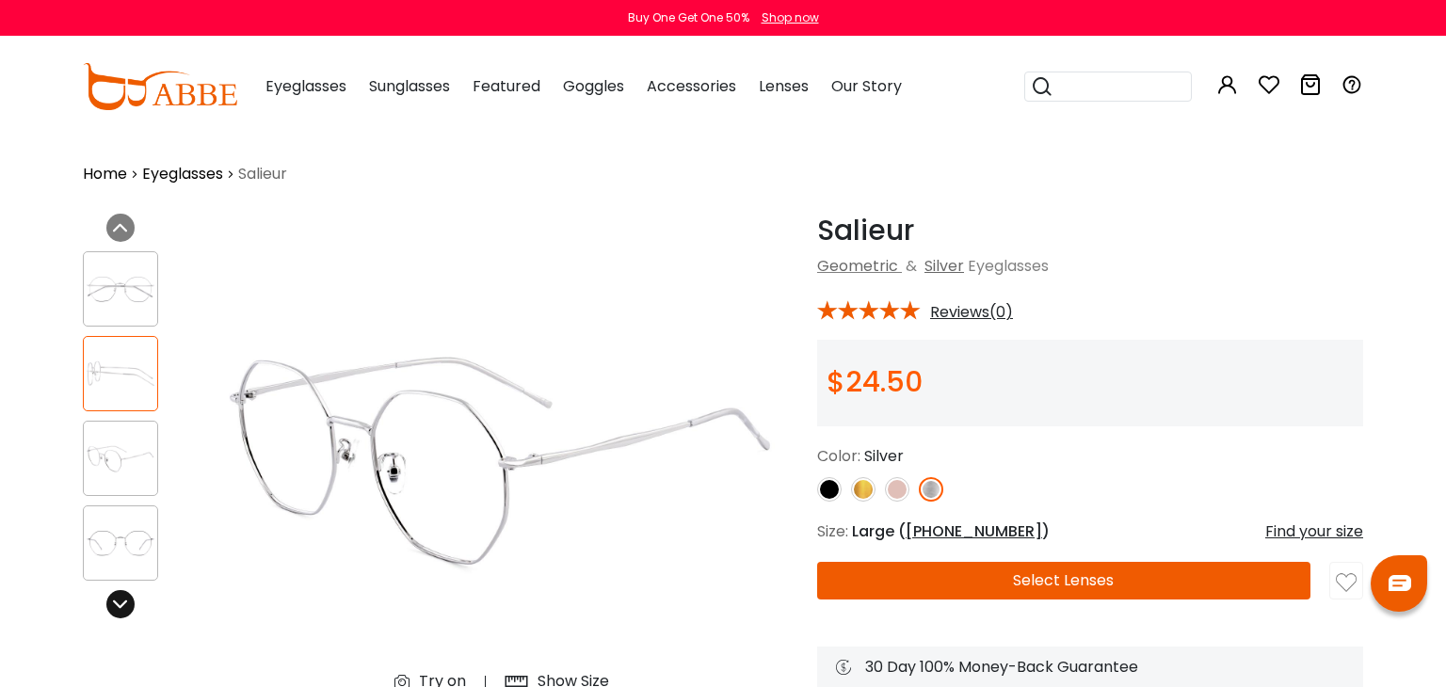
click at [121, 597] on icon at bounding box center [120, 604] width 15 height 15
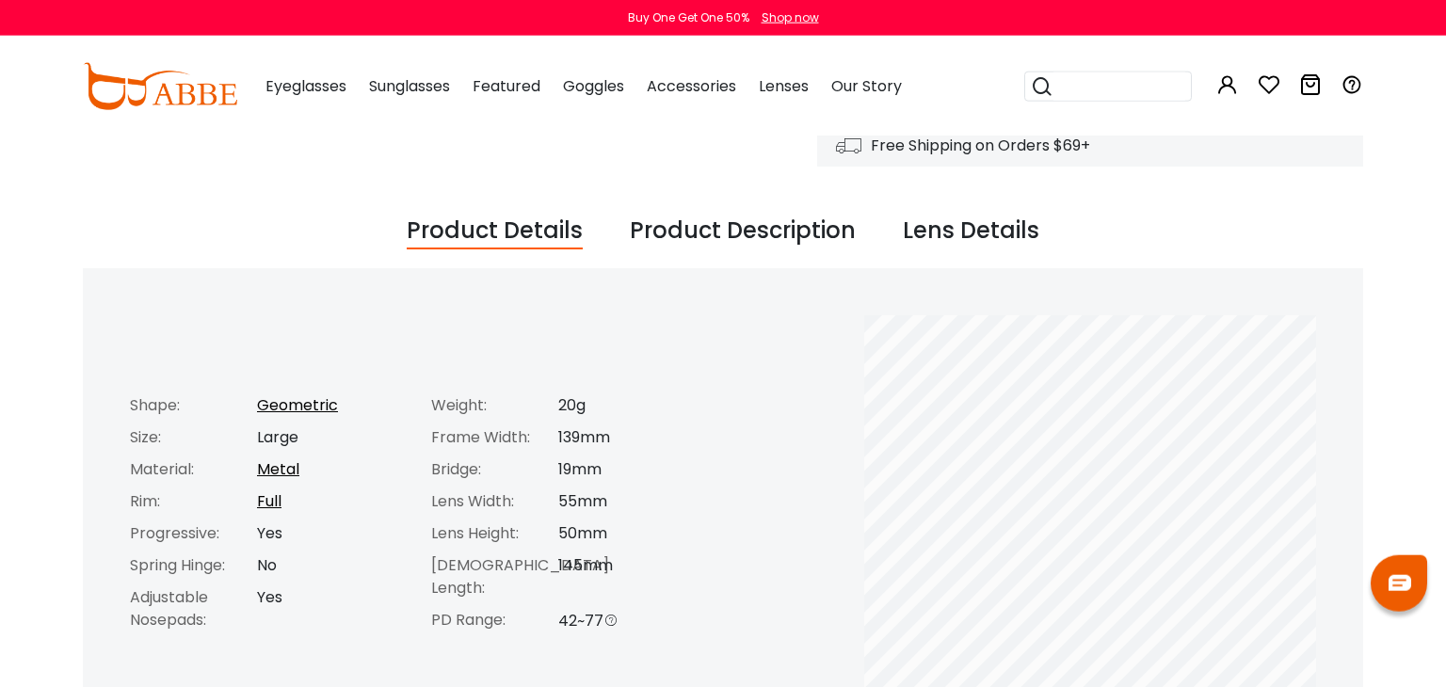
scroll to position [596, 0]
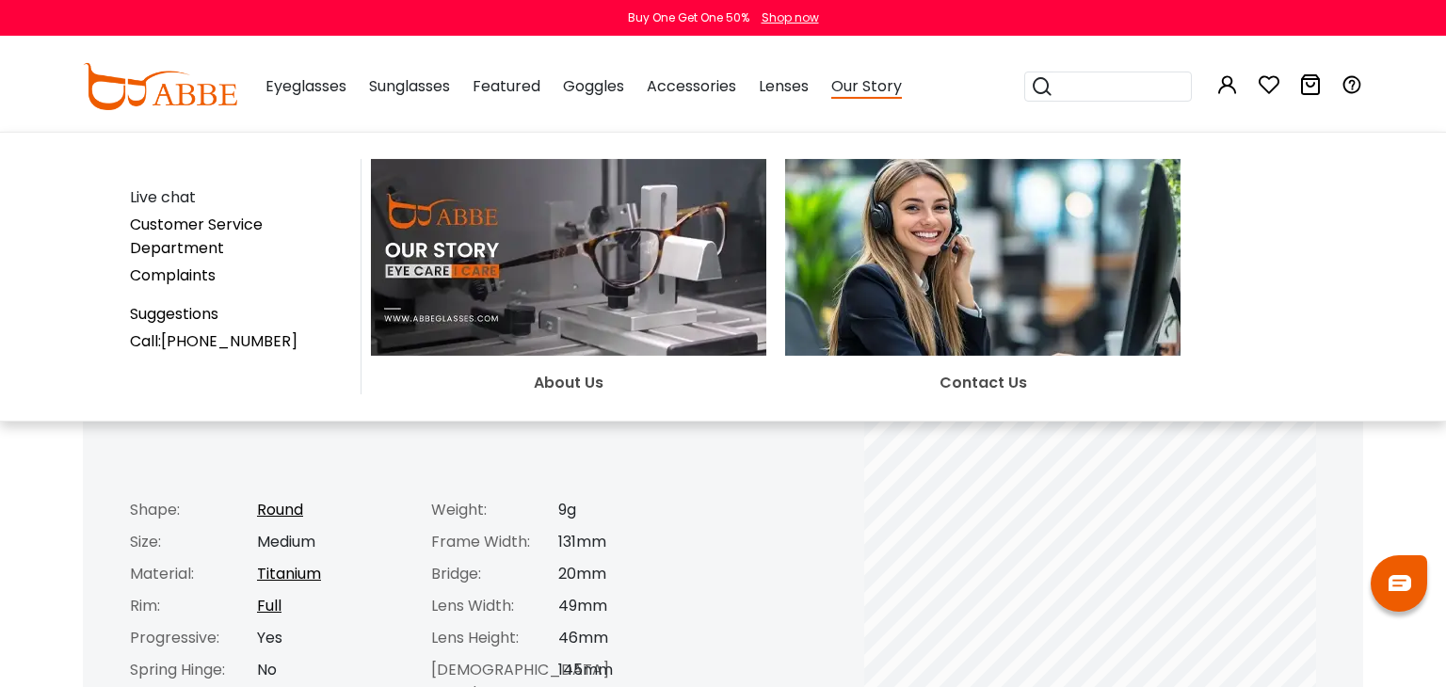
scroll to position [497, 0]
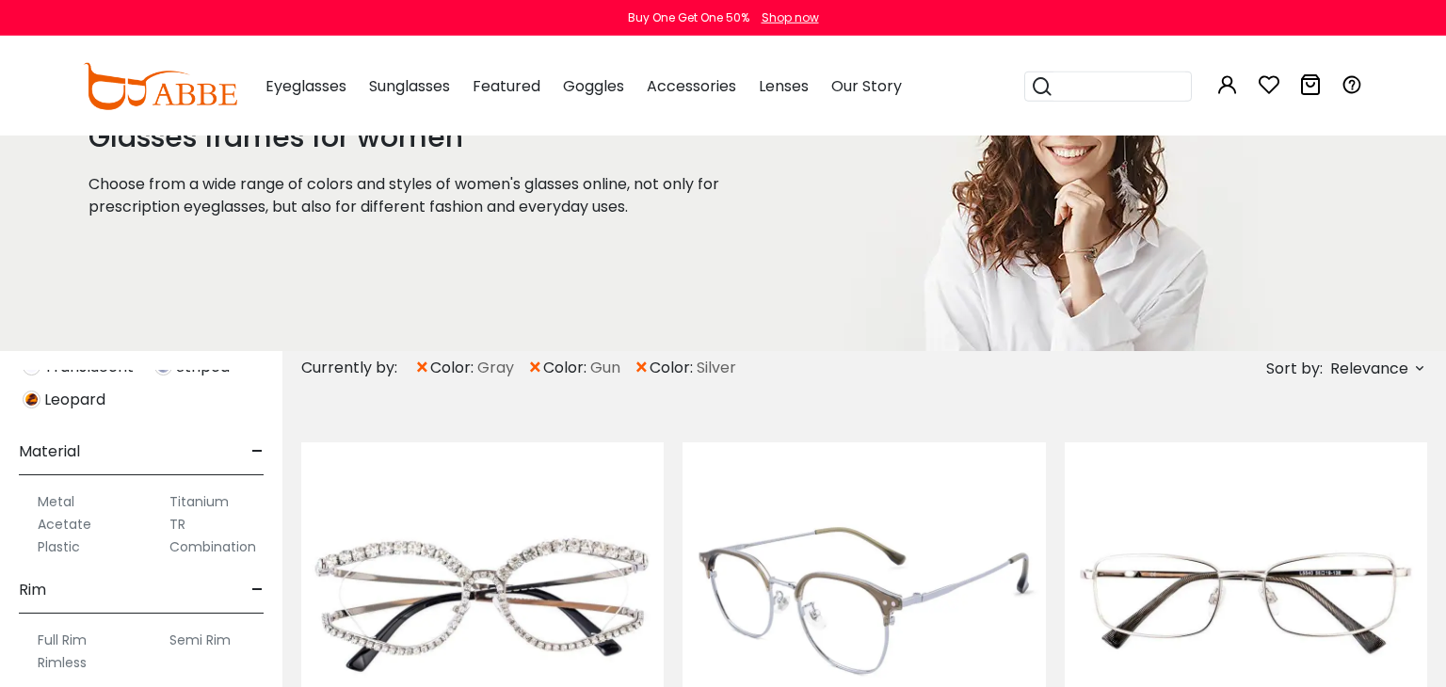
scroll to position [99, 0]
